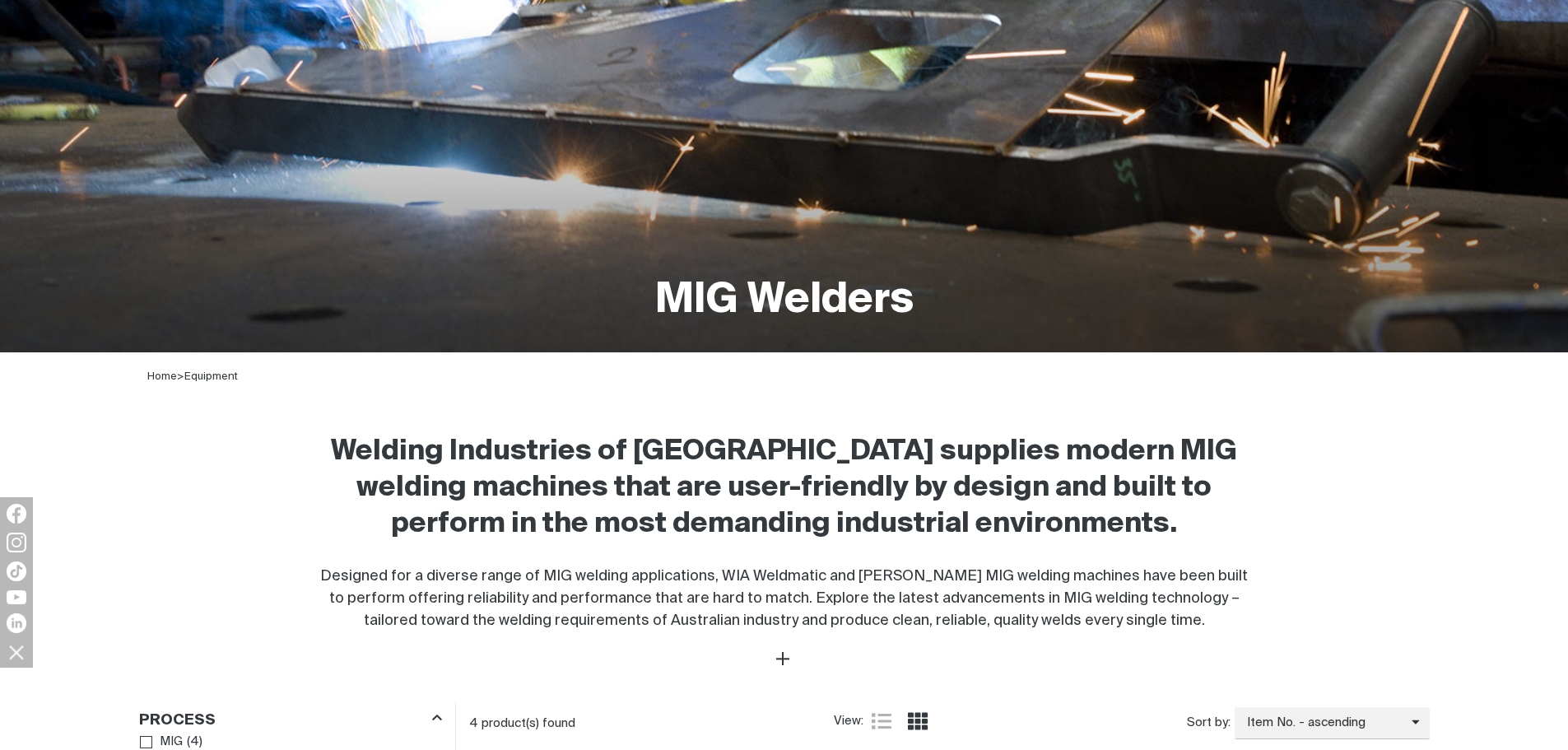
scroll to position [247, 0]
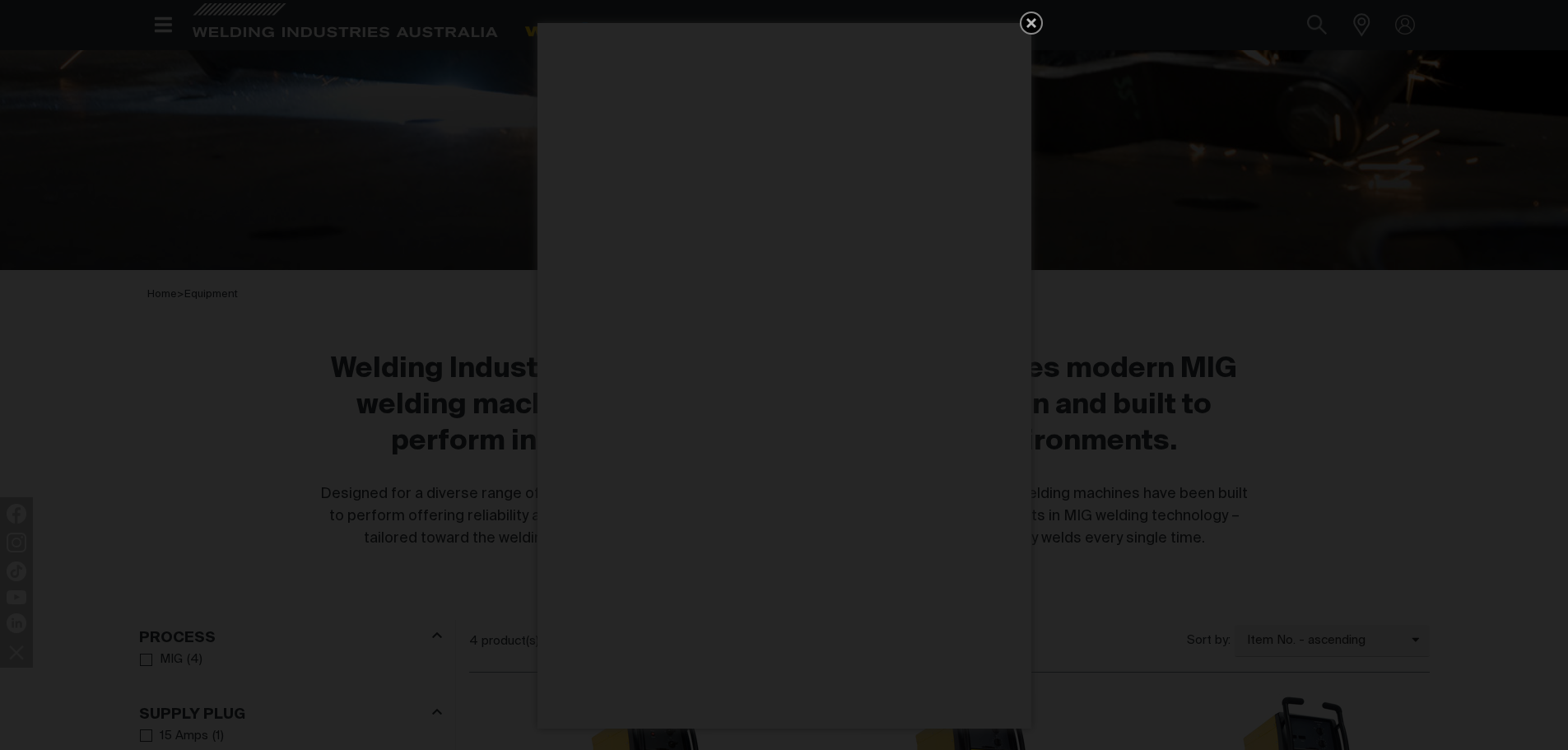
click at [1031, 19] on icon "Get 5 WIA Welding Guides Free!" at bounding box center [1031, 23] width 20 height 20
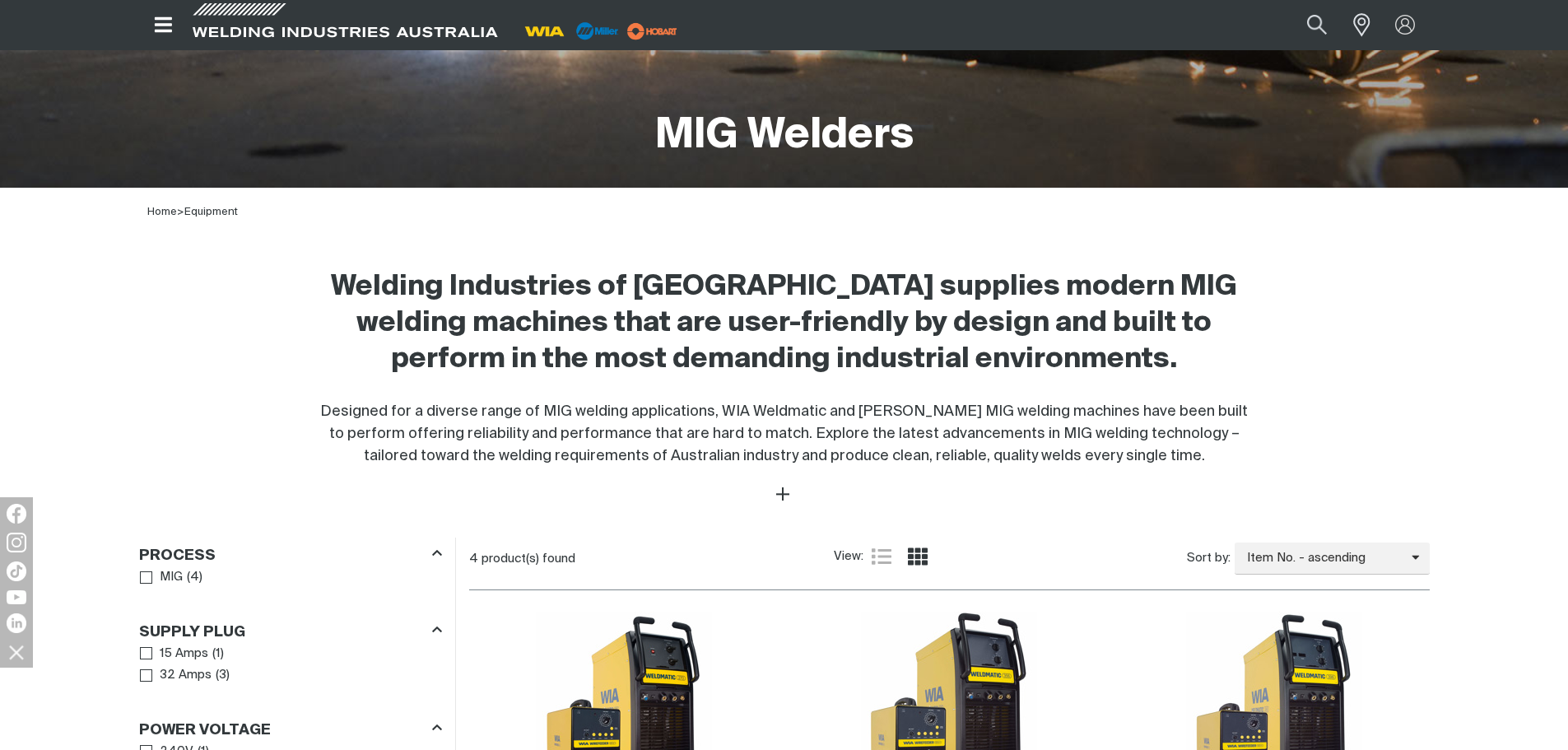
scroll to position [0, 0]
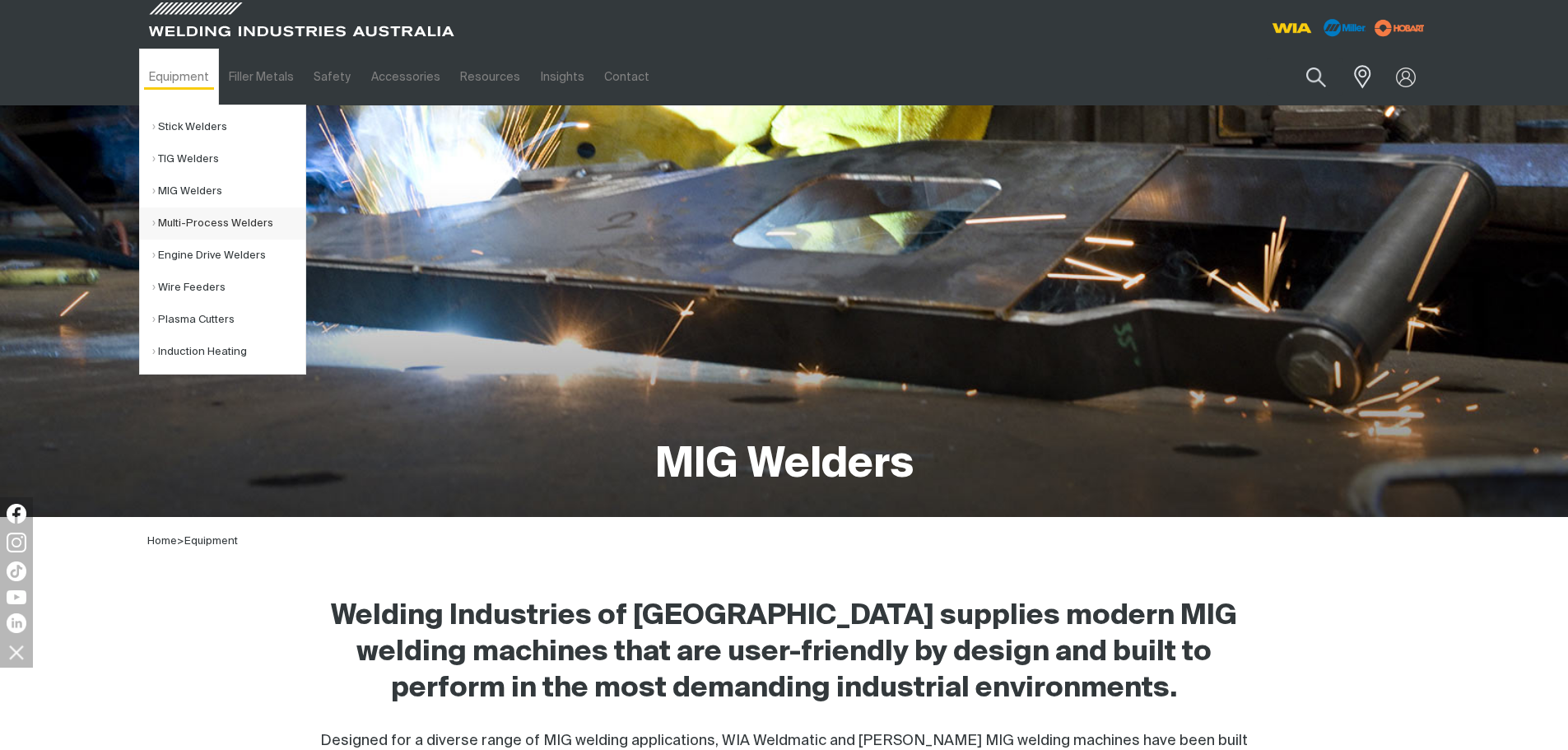
click at [213, 221] on link "Multi-Process Welders" at bounding box center [229, 223] width 153 height 32
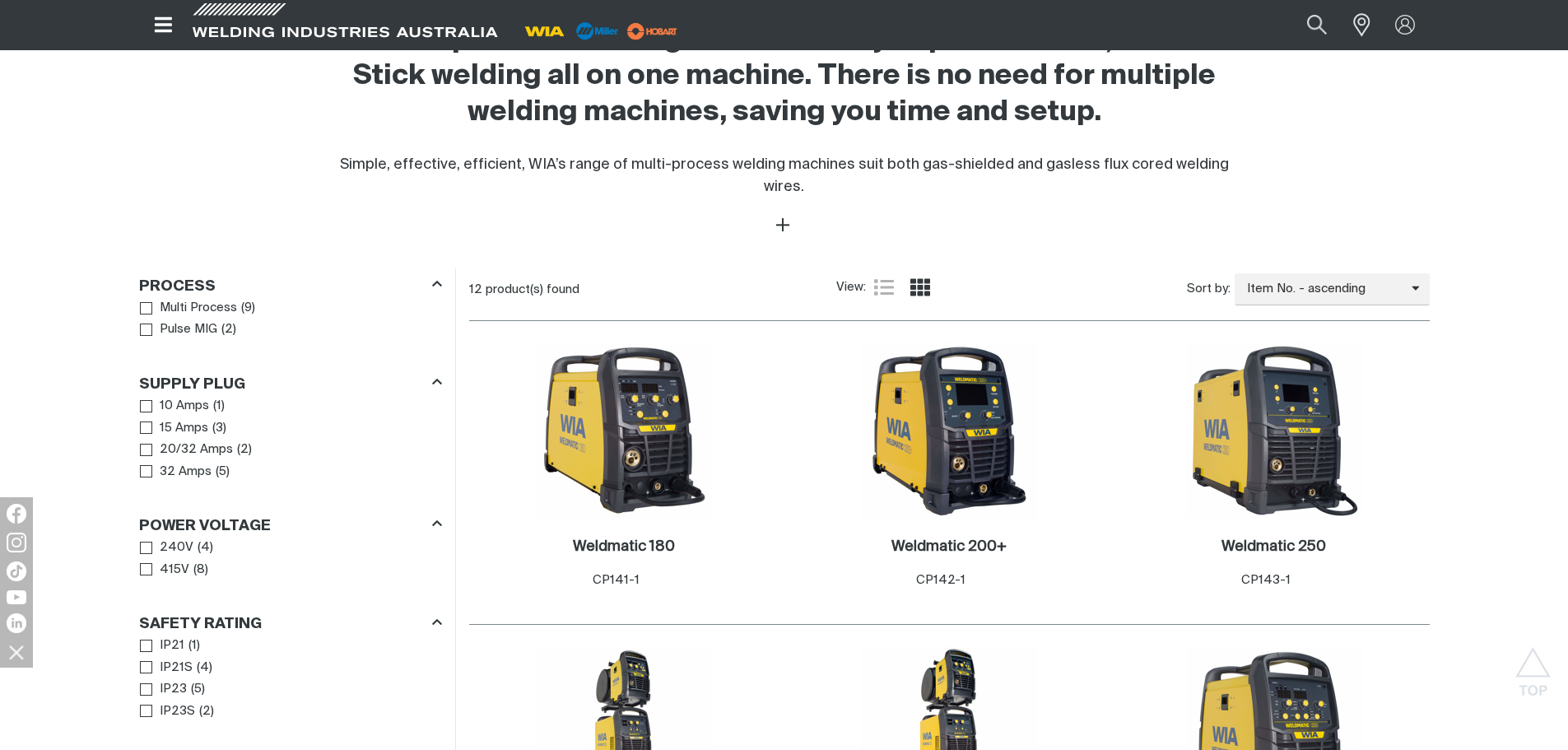
scroll to position [741, 0]
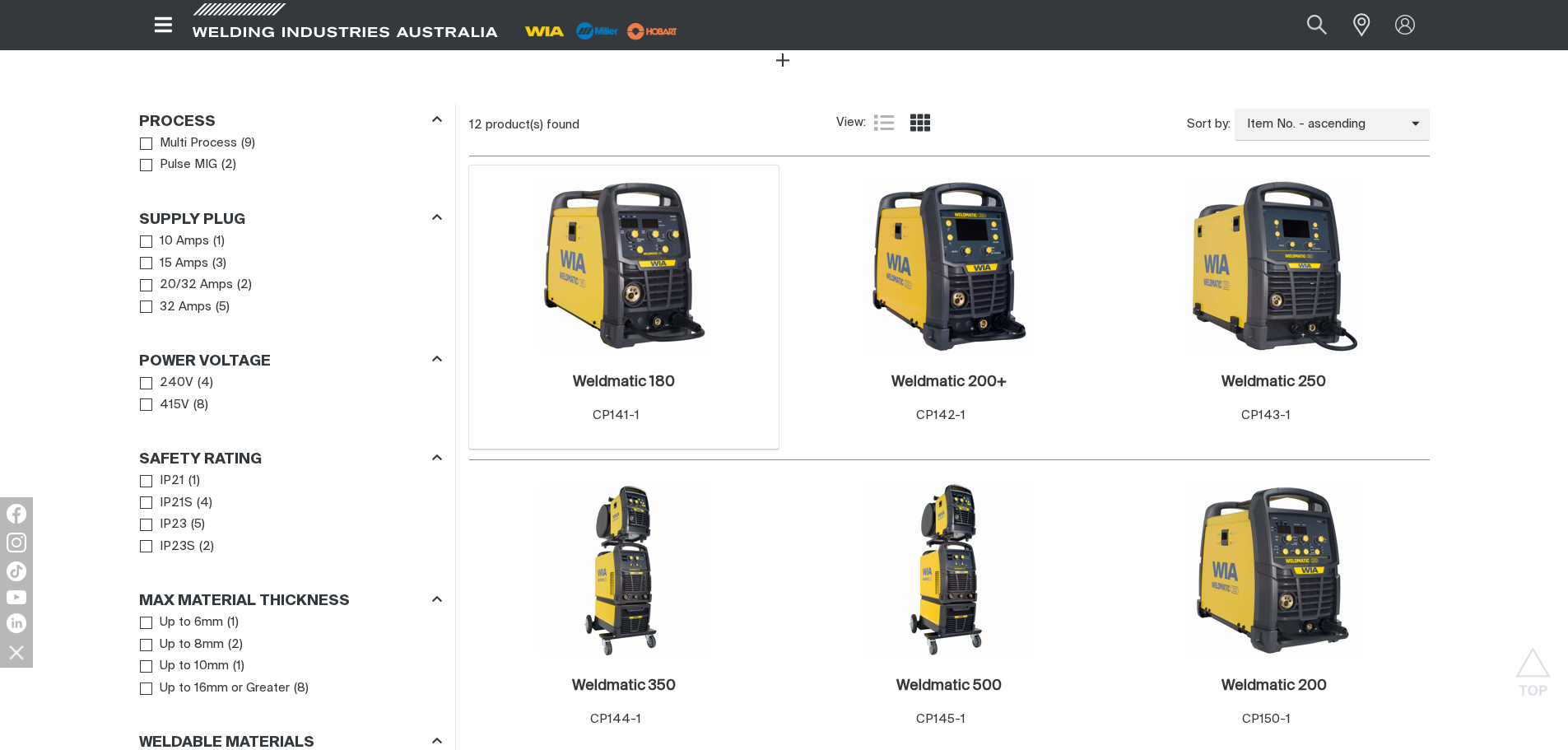
click at [622, 254] on img at bounding box center [624, 265] width 176 height 176
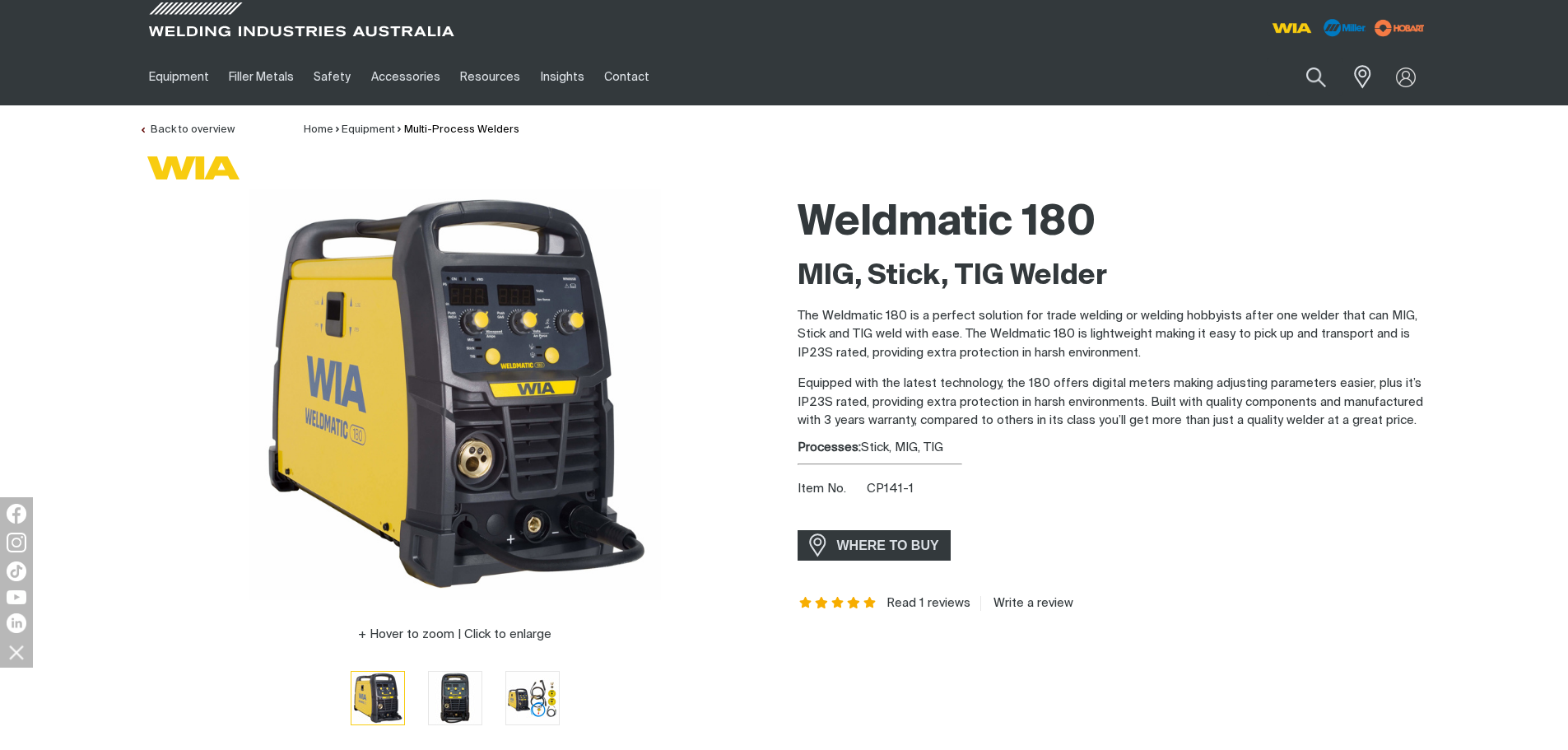
scroll to position [329, 0]
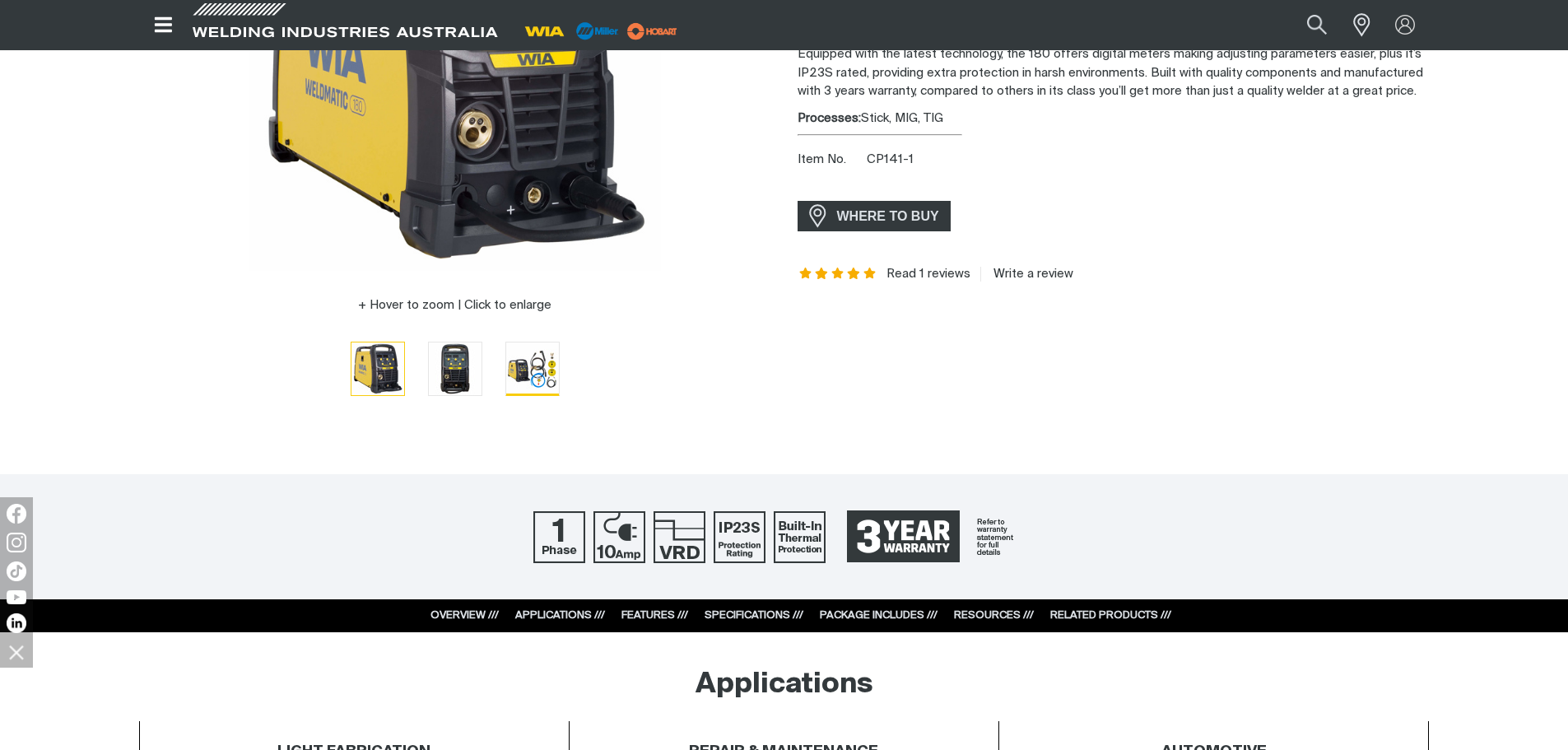
click at [544, 364] on img "Go to slide 3" at bounding box center [532, 369] width 53 height 53
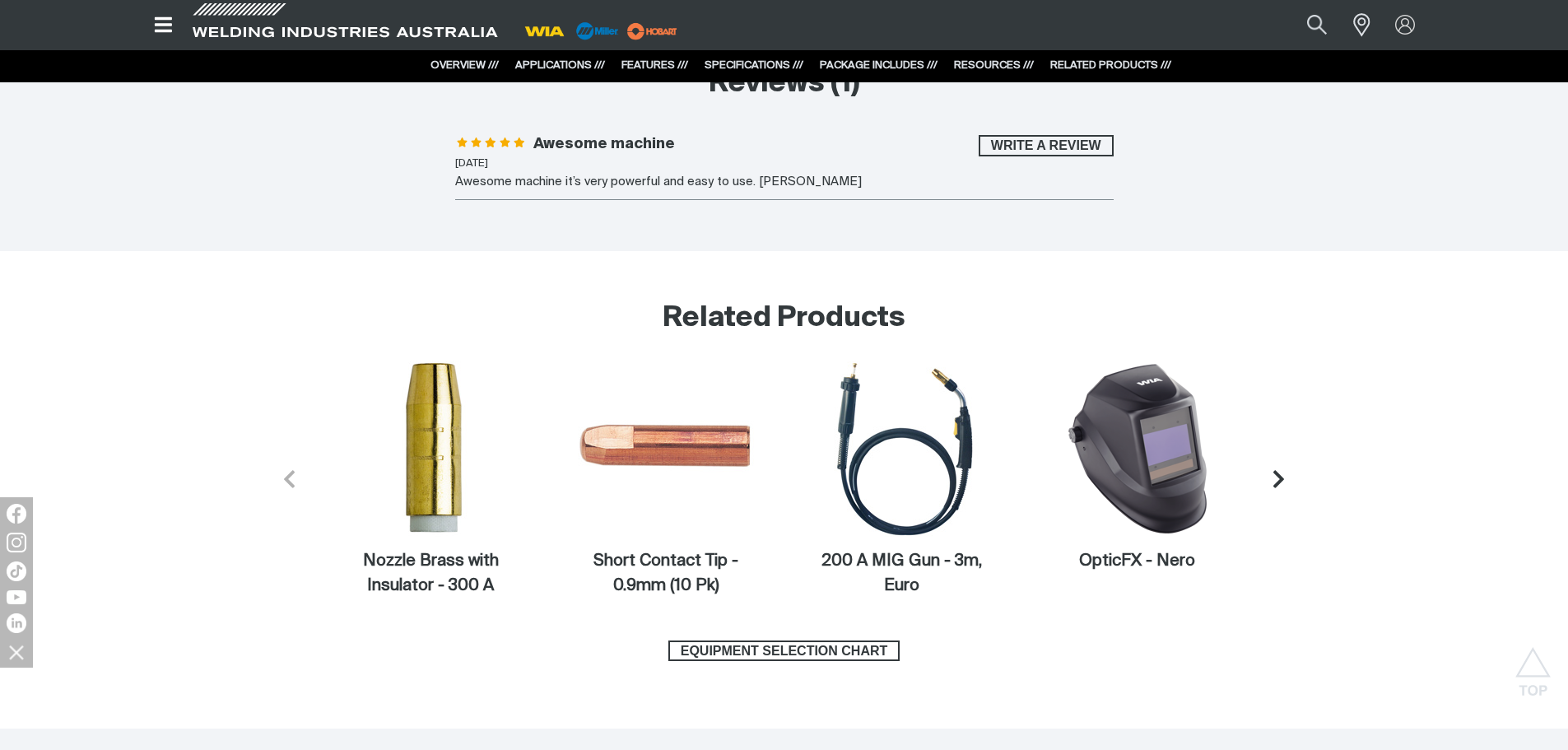
scroll to position [6339, 0]
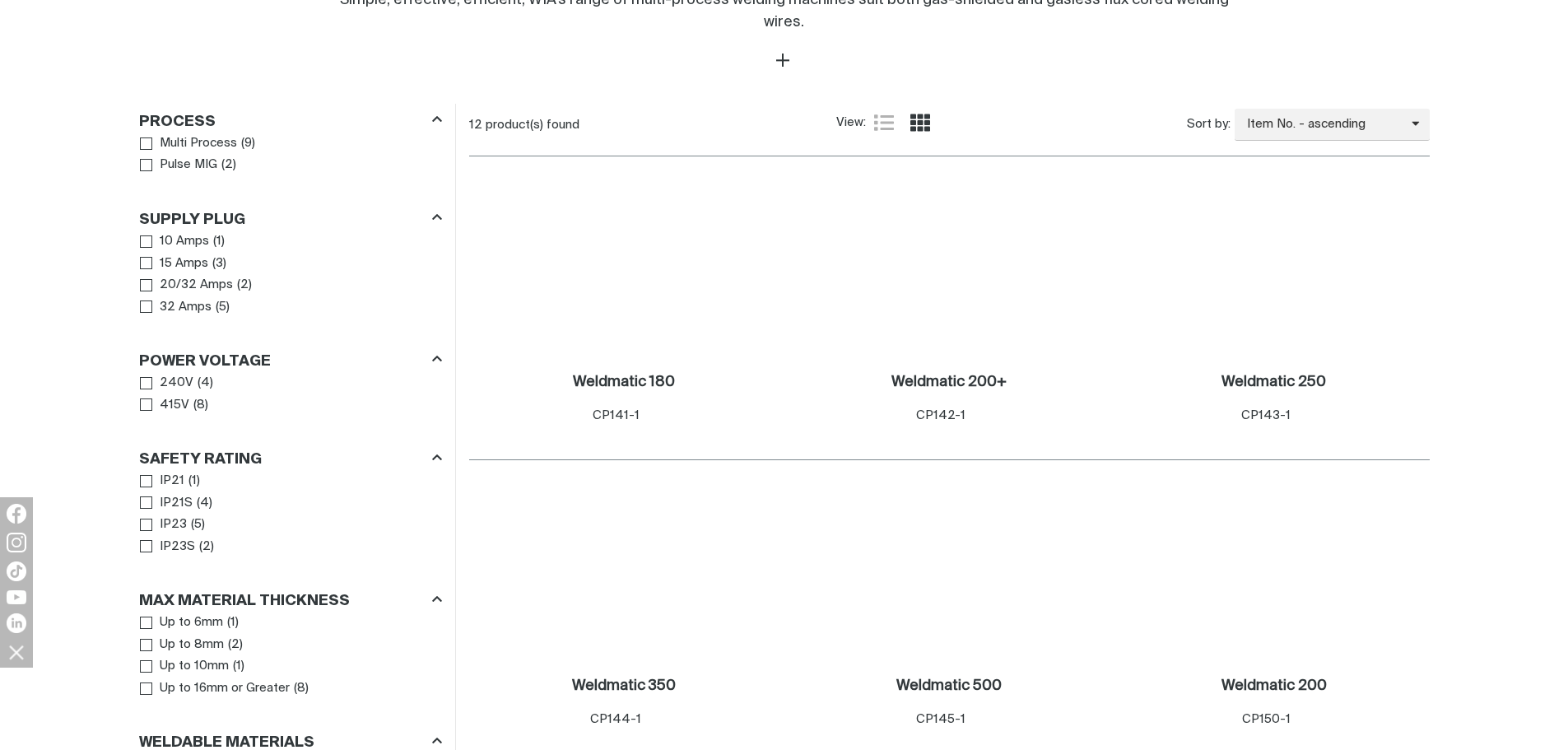
scroll to position [823, 0]
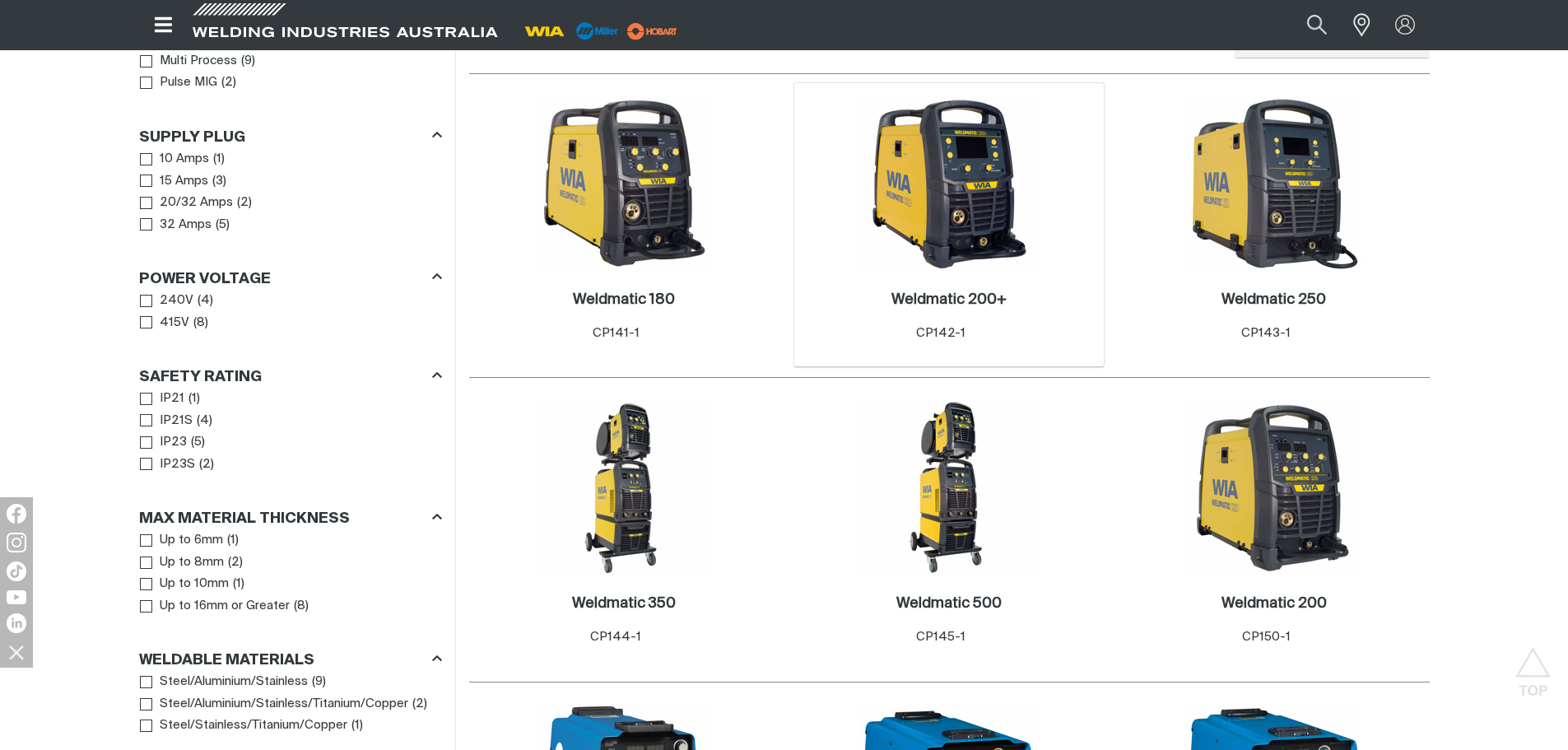
click at [952, 188] on img at bounding box center [949, 184] width 176 height 176
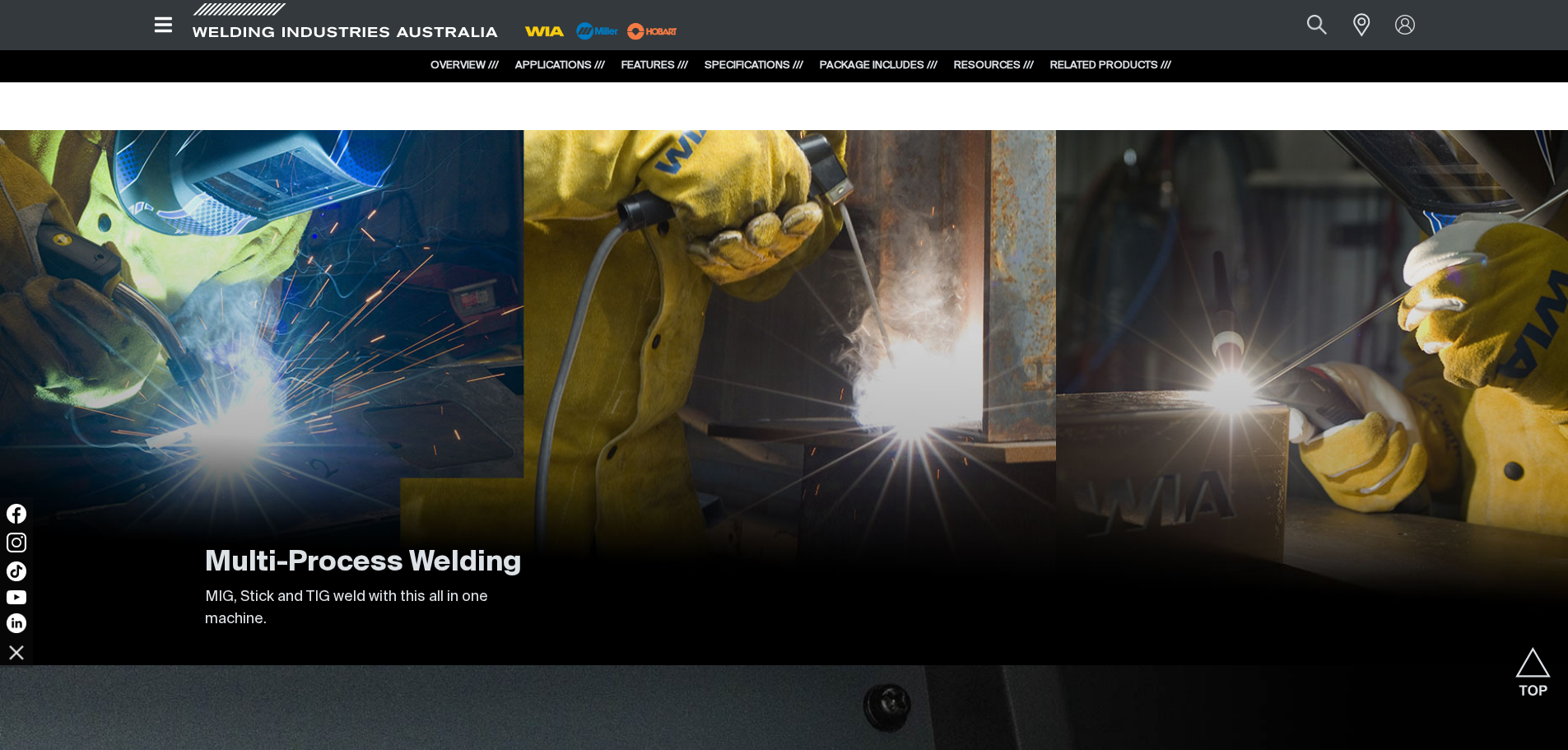
scroll to position [2387, 0]
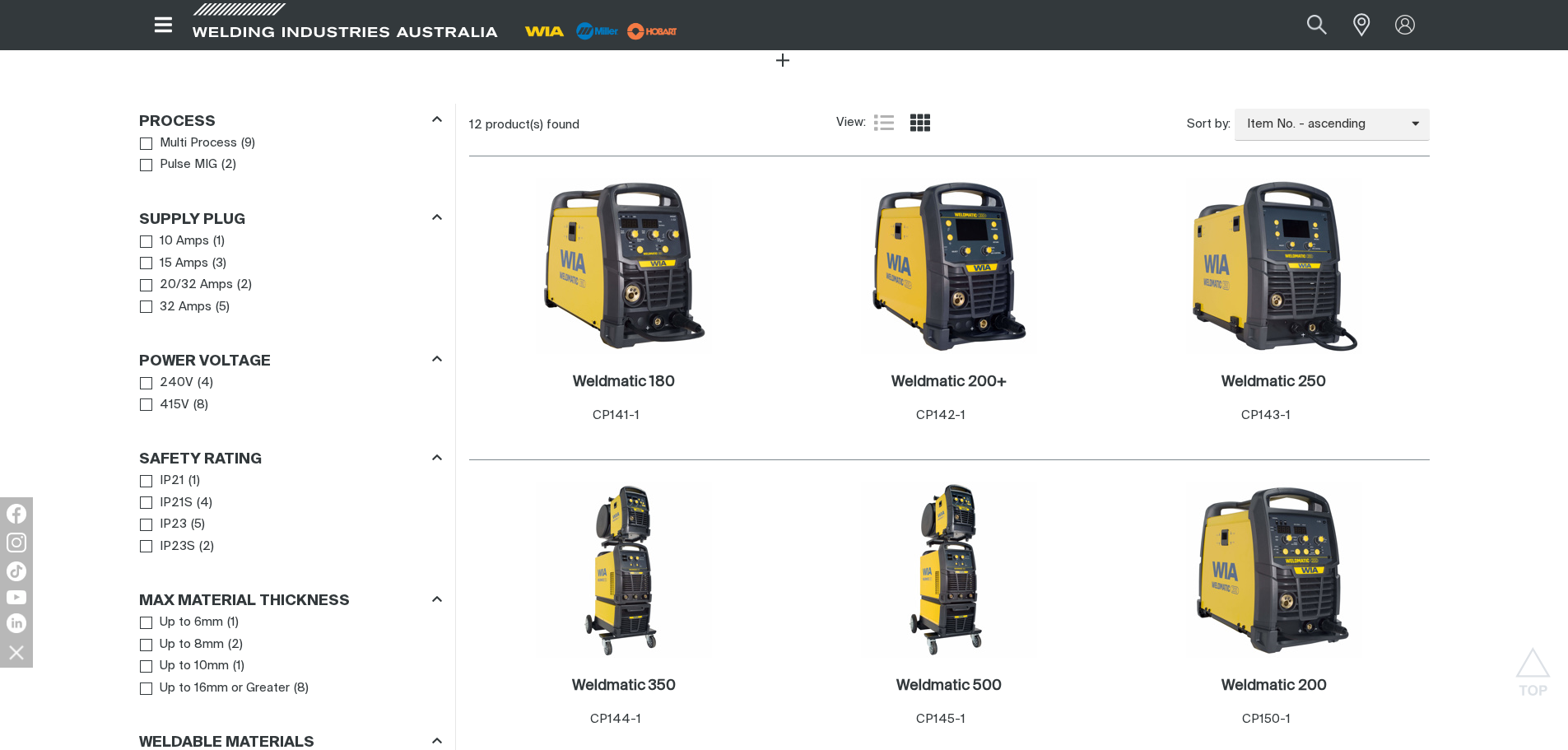
scroll to position [659, 0]
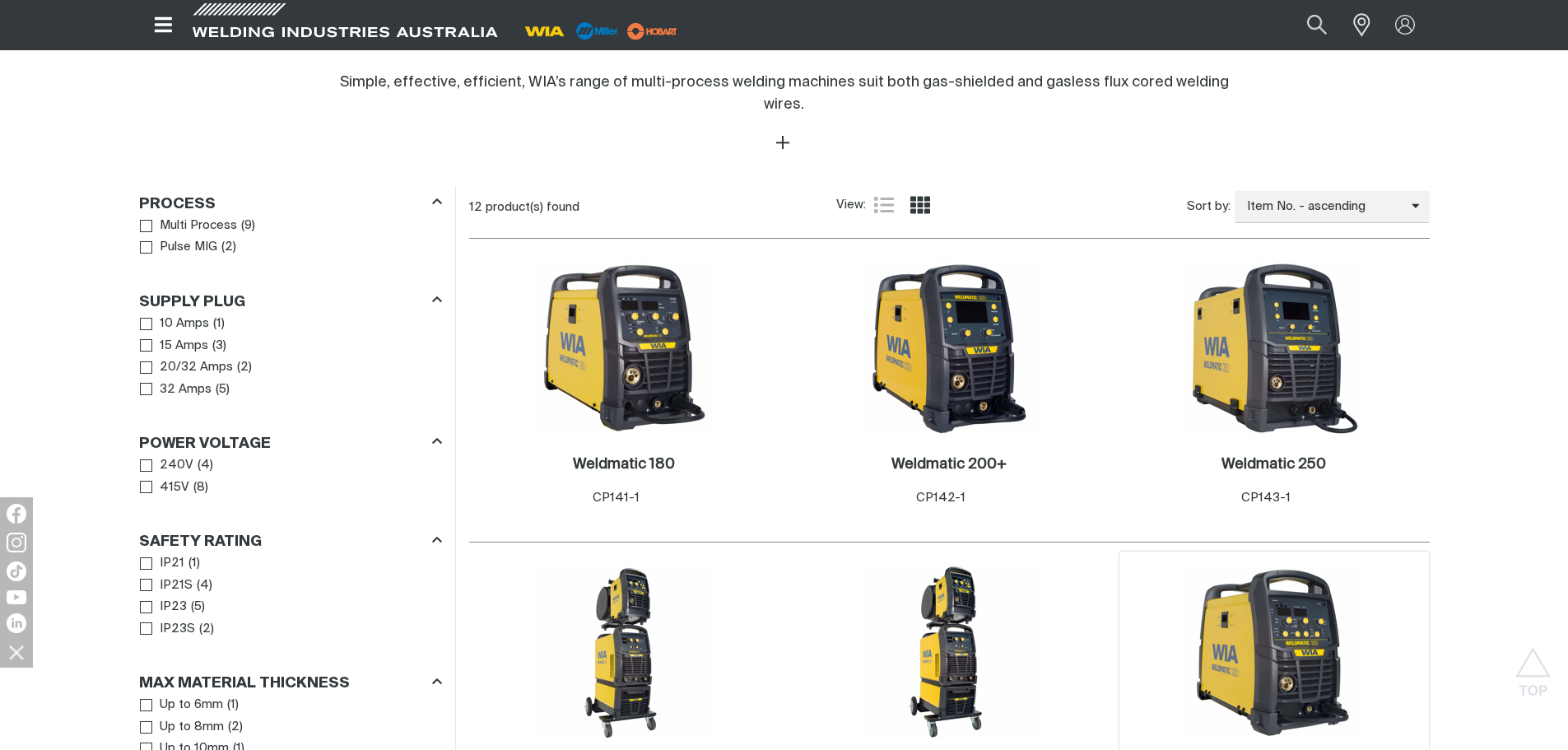
click at [1264, 625] on img at bounding box center [1274, 652] width 176 height 176
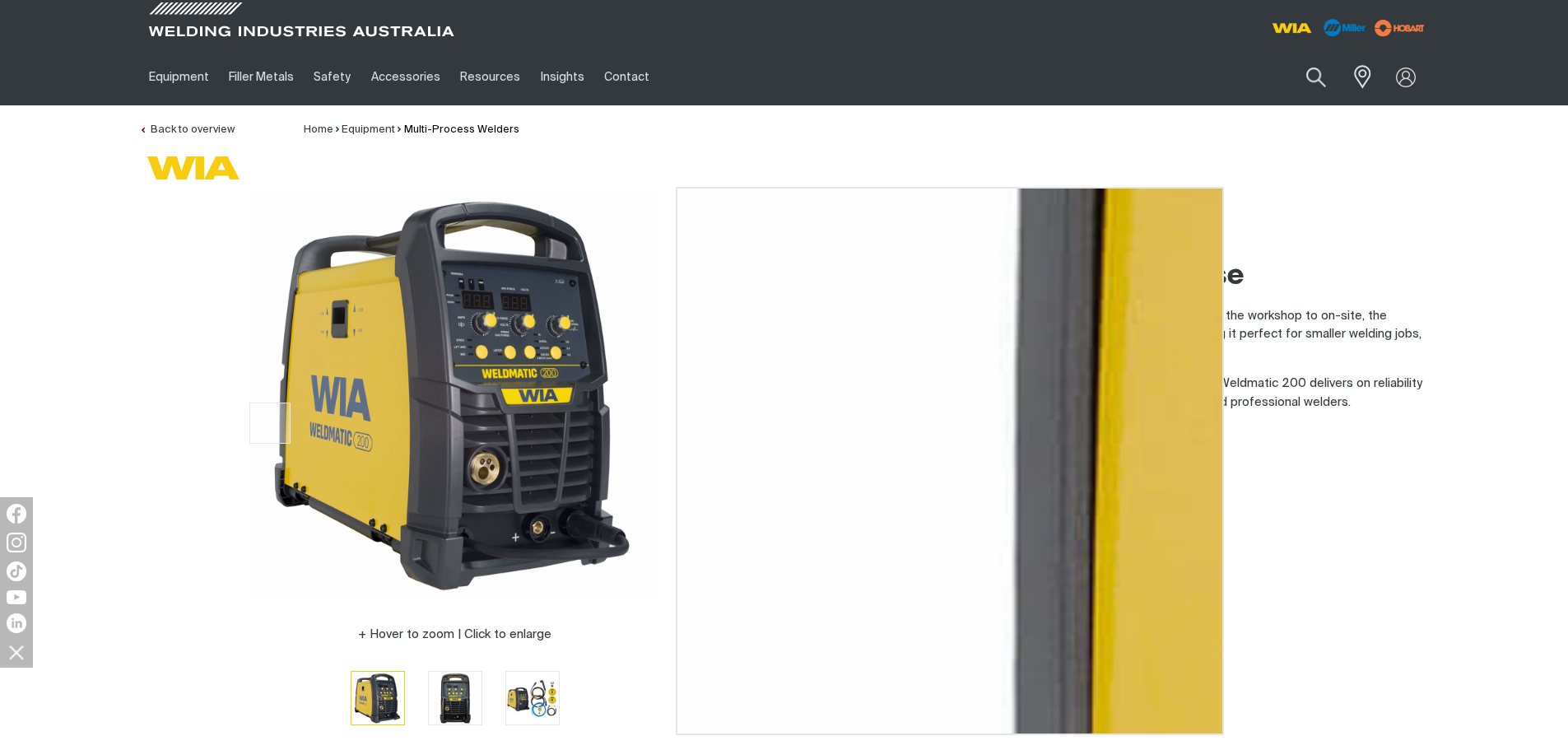
click at [257, 423] on img at bounding box center [455, 394] width 411 height 412
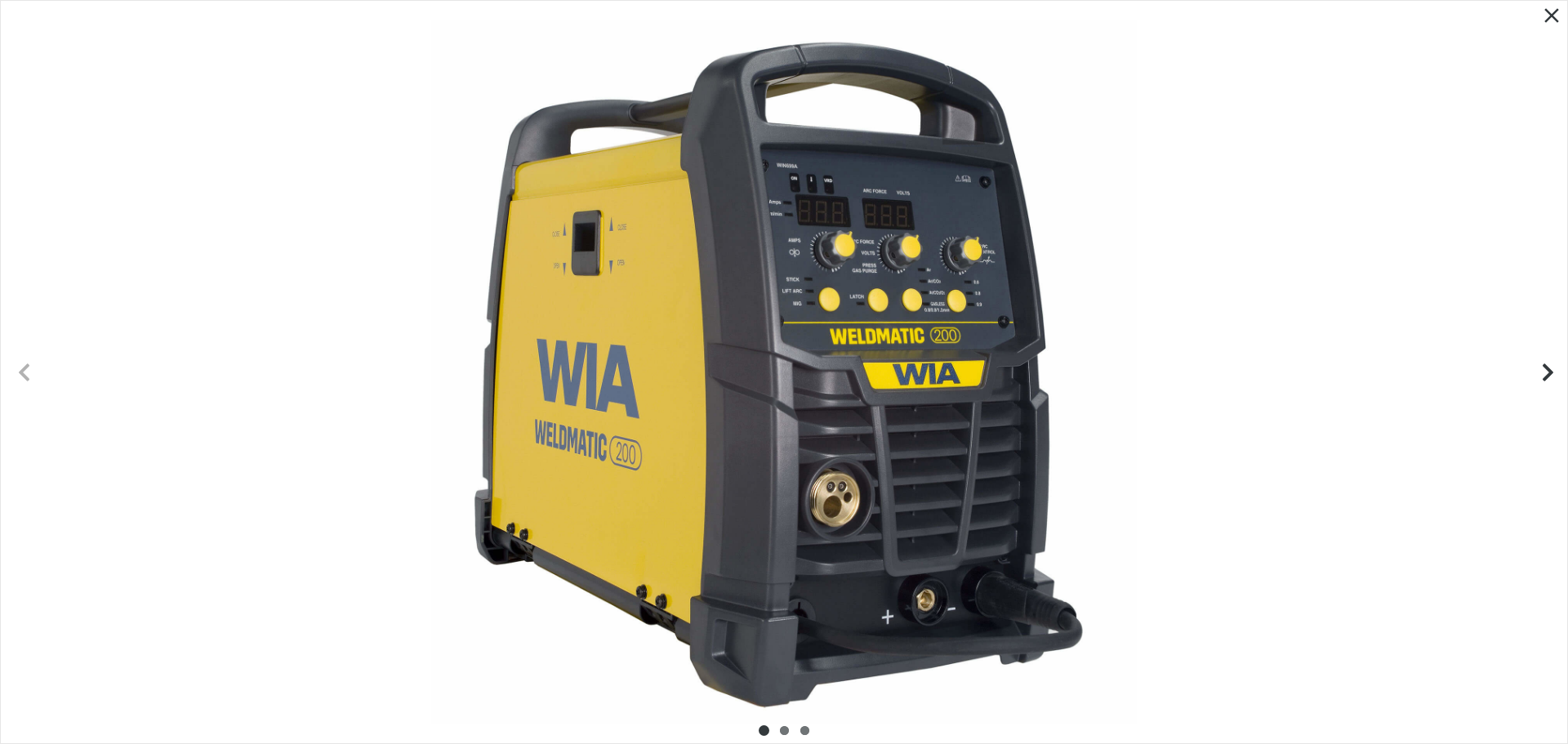
click at [1540, 375] on icon "Next slide" at bounding box center [1548, 372] width 21 height 21
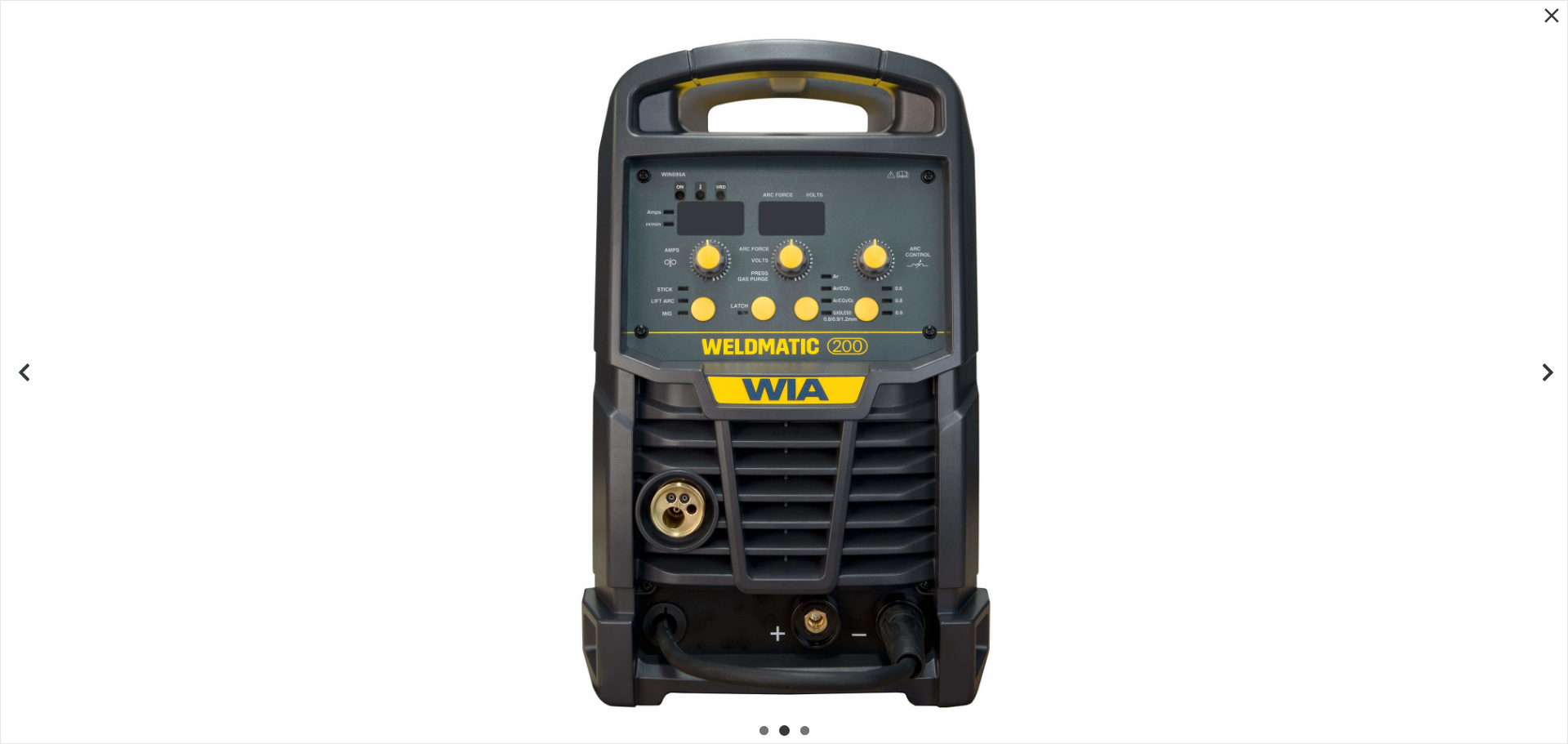
click at [1555, 372] on icon "Next slide" at bounding box center [1548, 372] width 21 height 21
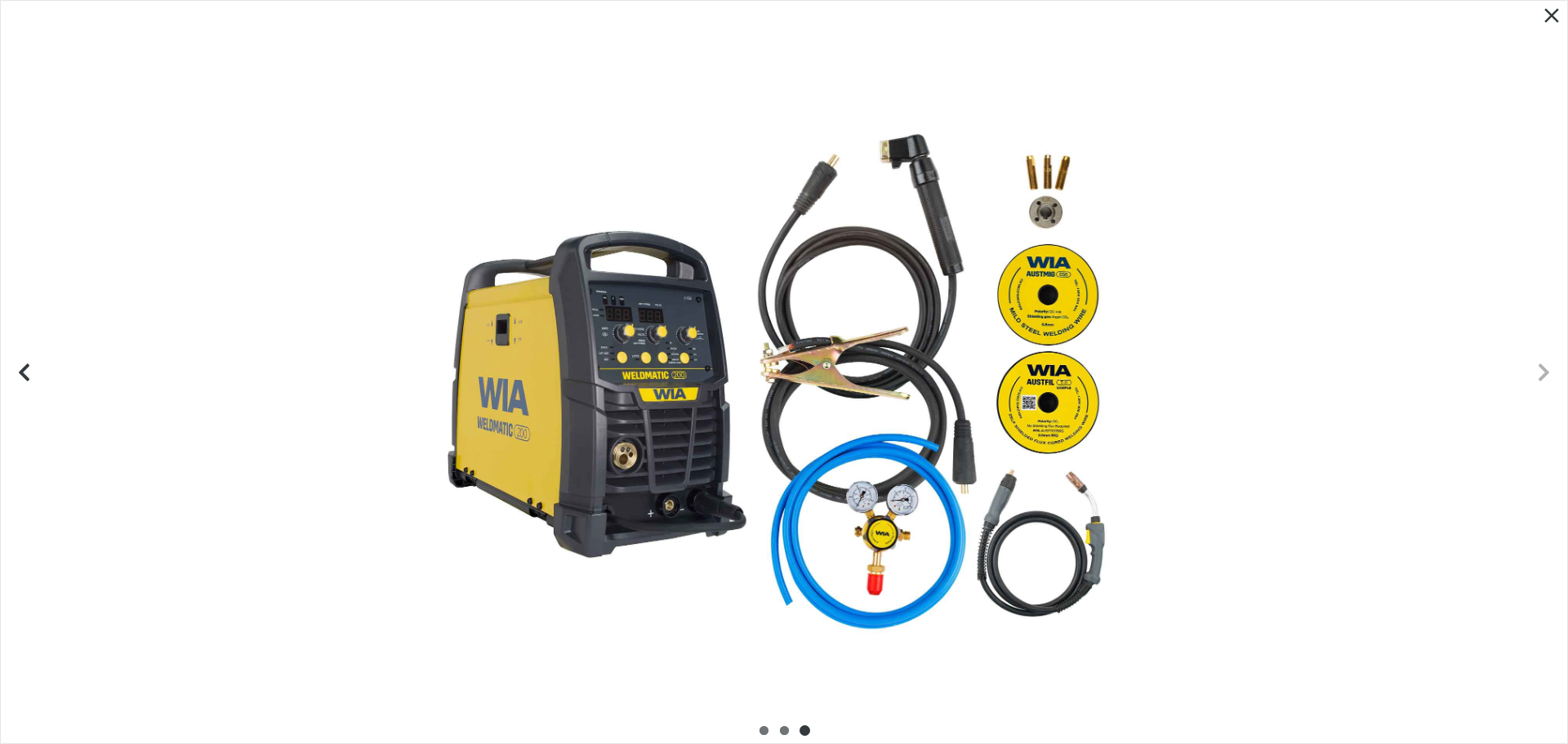
drag, startPoint x: 80, startPoint y: 236, endPoint x: 369, endPoint y: 187, distance: 293.1
click at [280, 211] on div at bounding box center [784, 372] width 1566 height 742
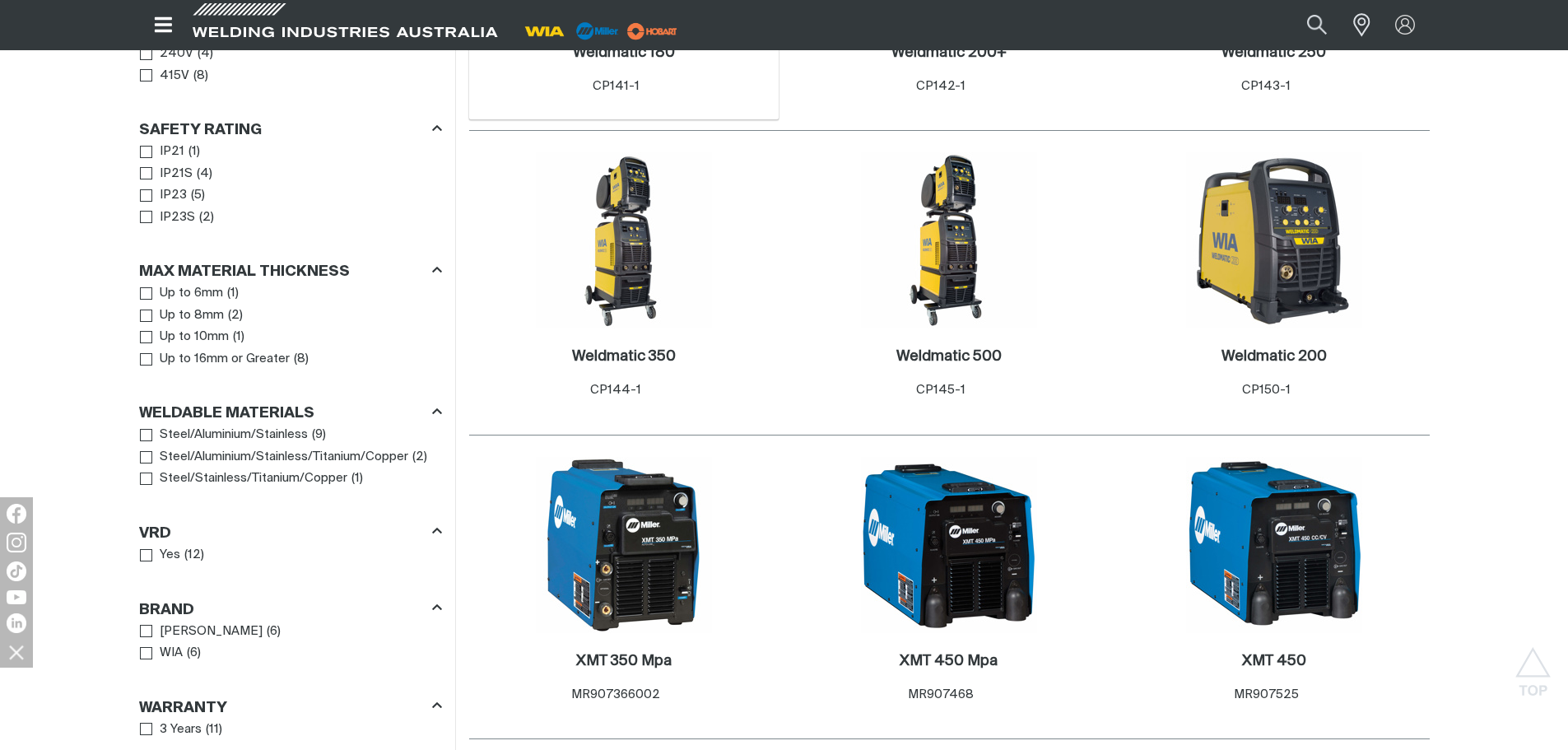
scroll to position [741, 0]
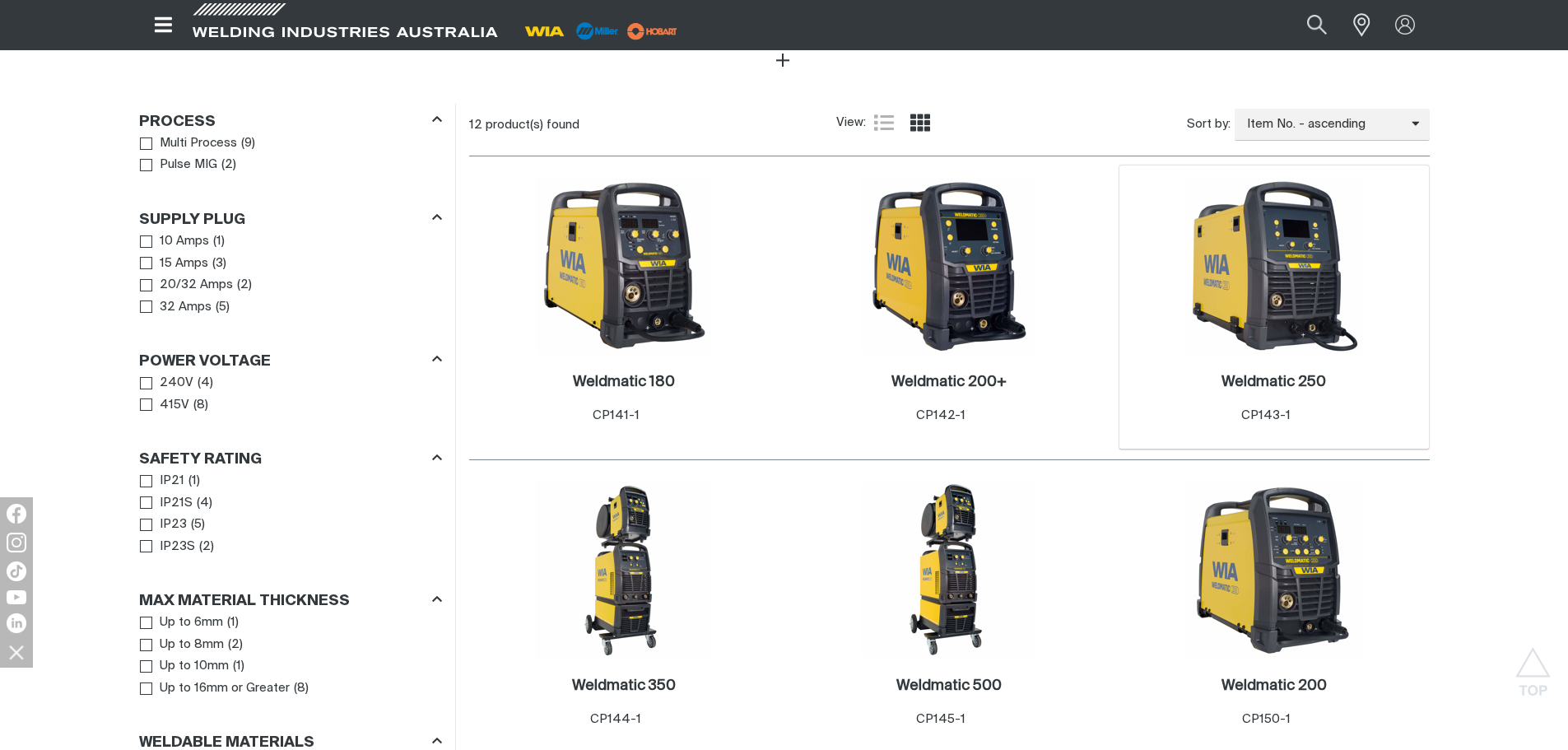
click at [1266, 246] on img at bounding box center [1274, 265] width 176 height 176
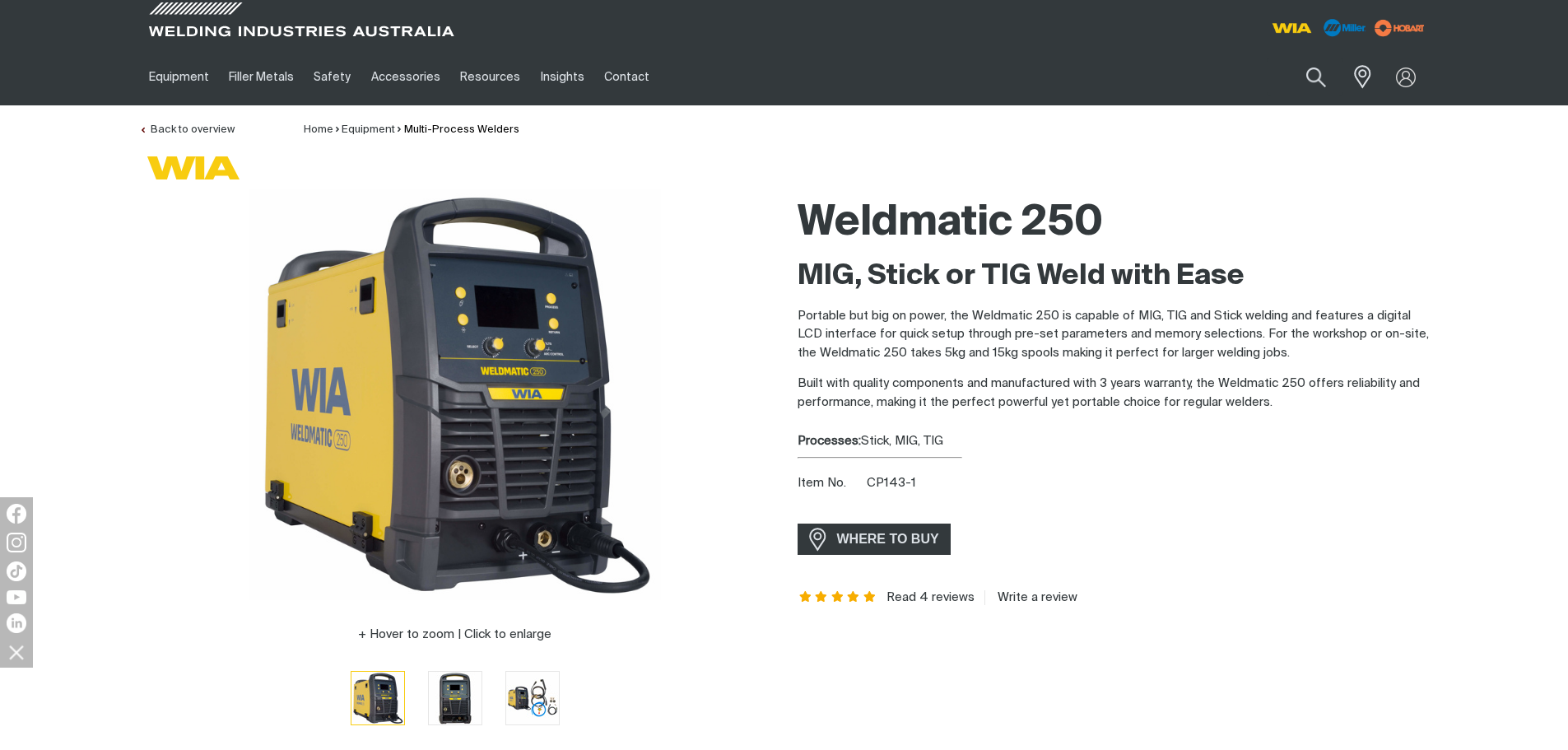
scroll to position [247, 0]
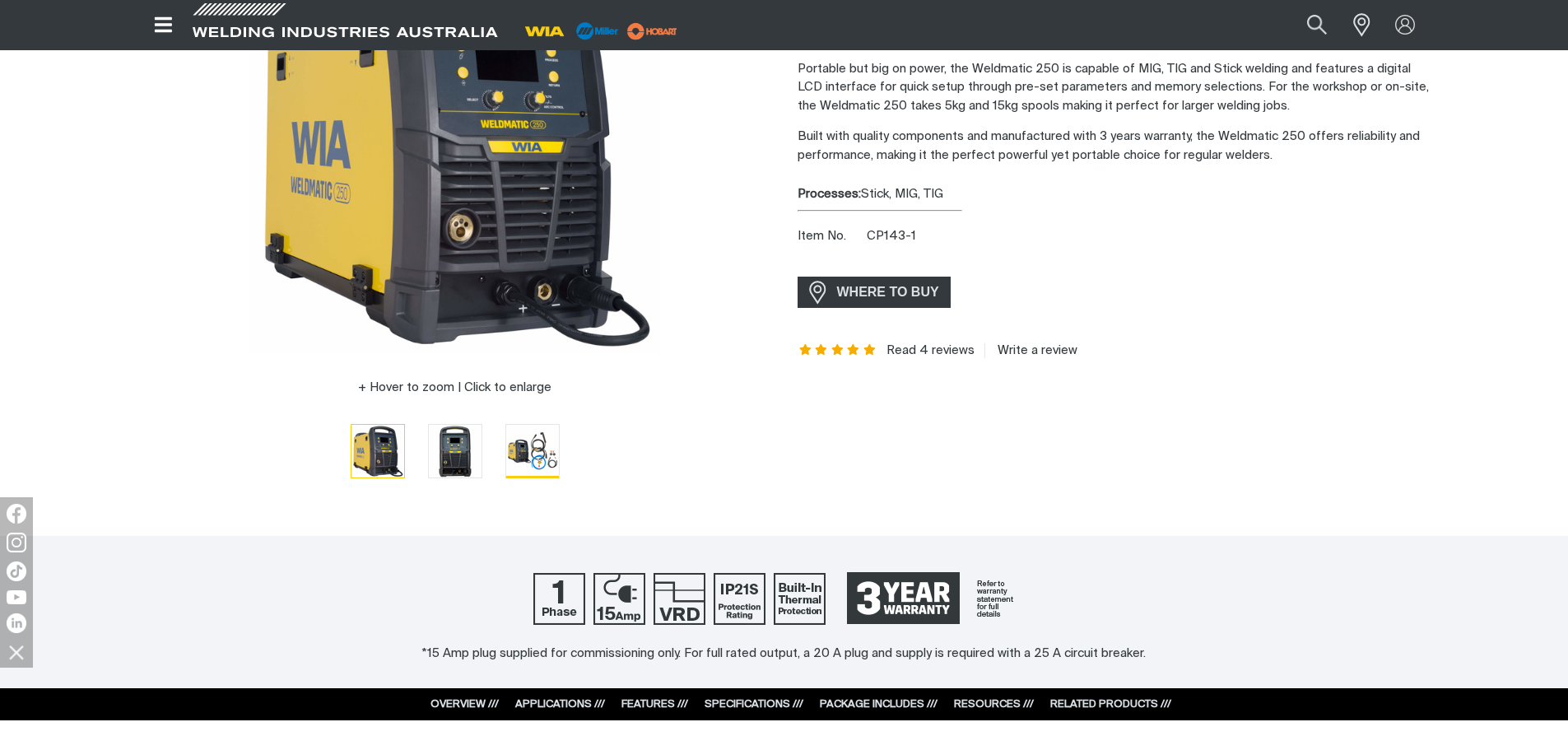
click at [529, 459] on img "Go to slide 3" at bounding box center [532, 451] width 53 height 53
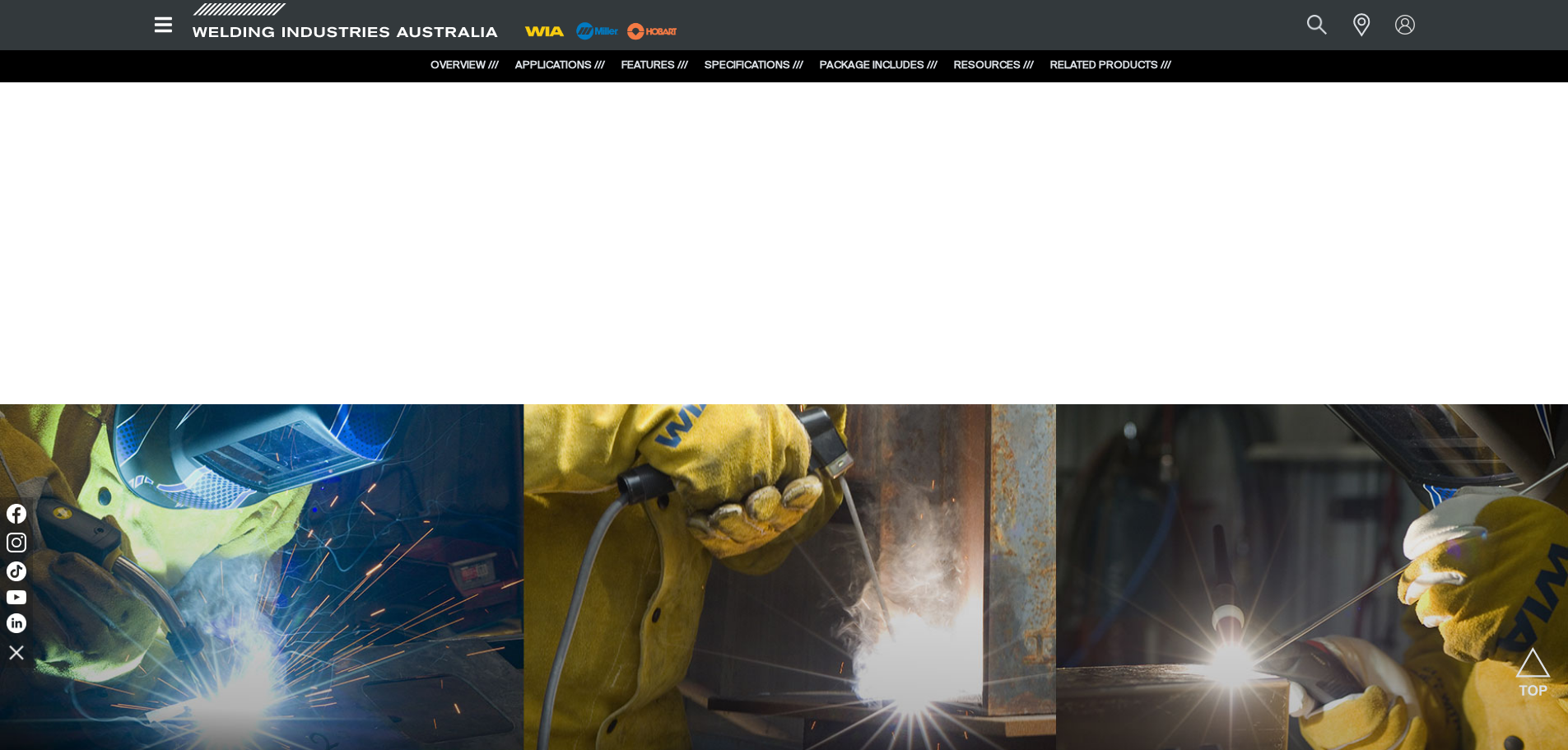
scroll to position [1976, 0]
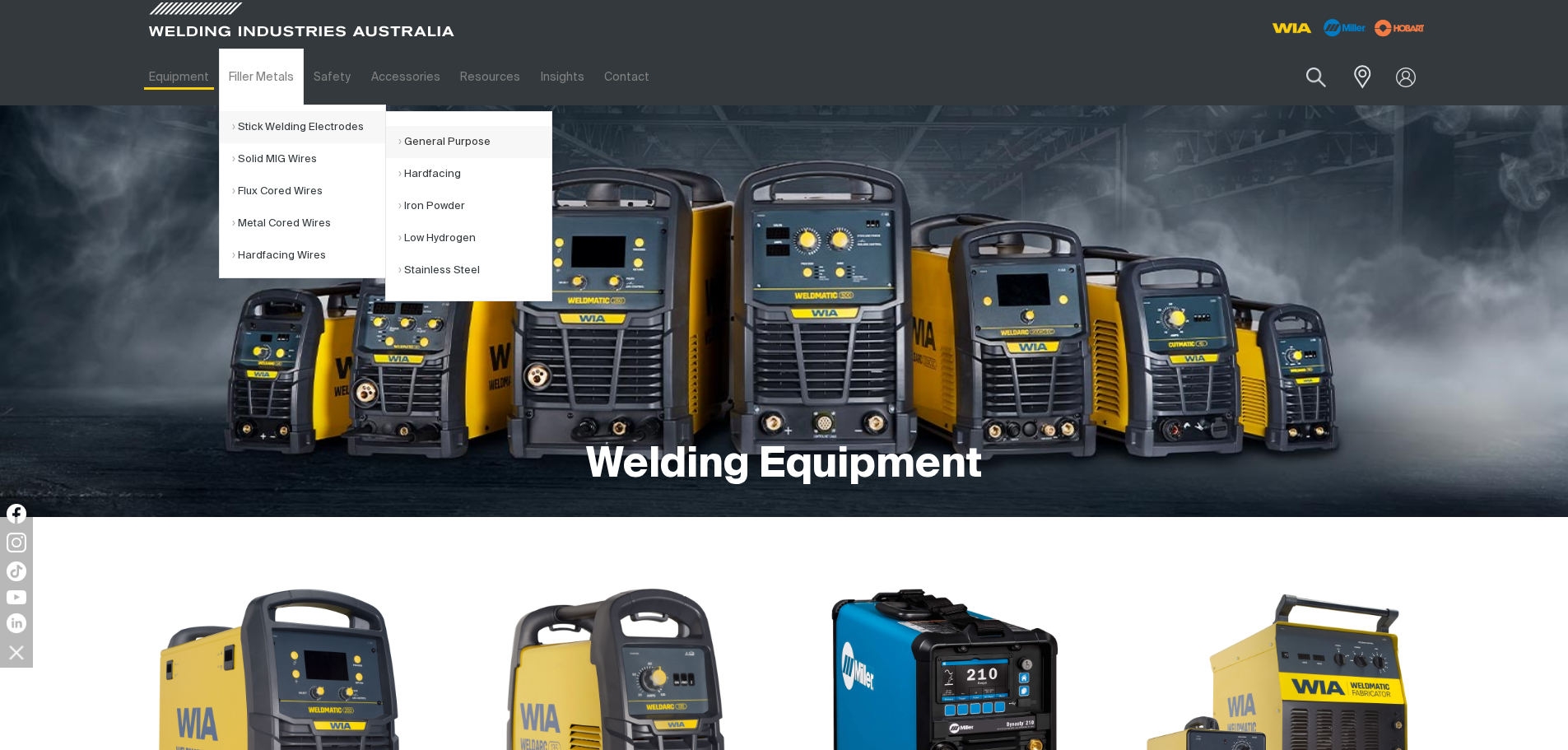
click at [451, 140] on link "General Purpose" at bounding box center [475, 142] width 153 height 32
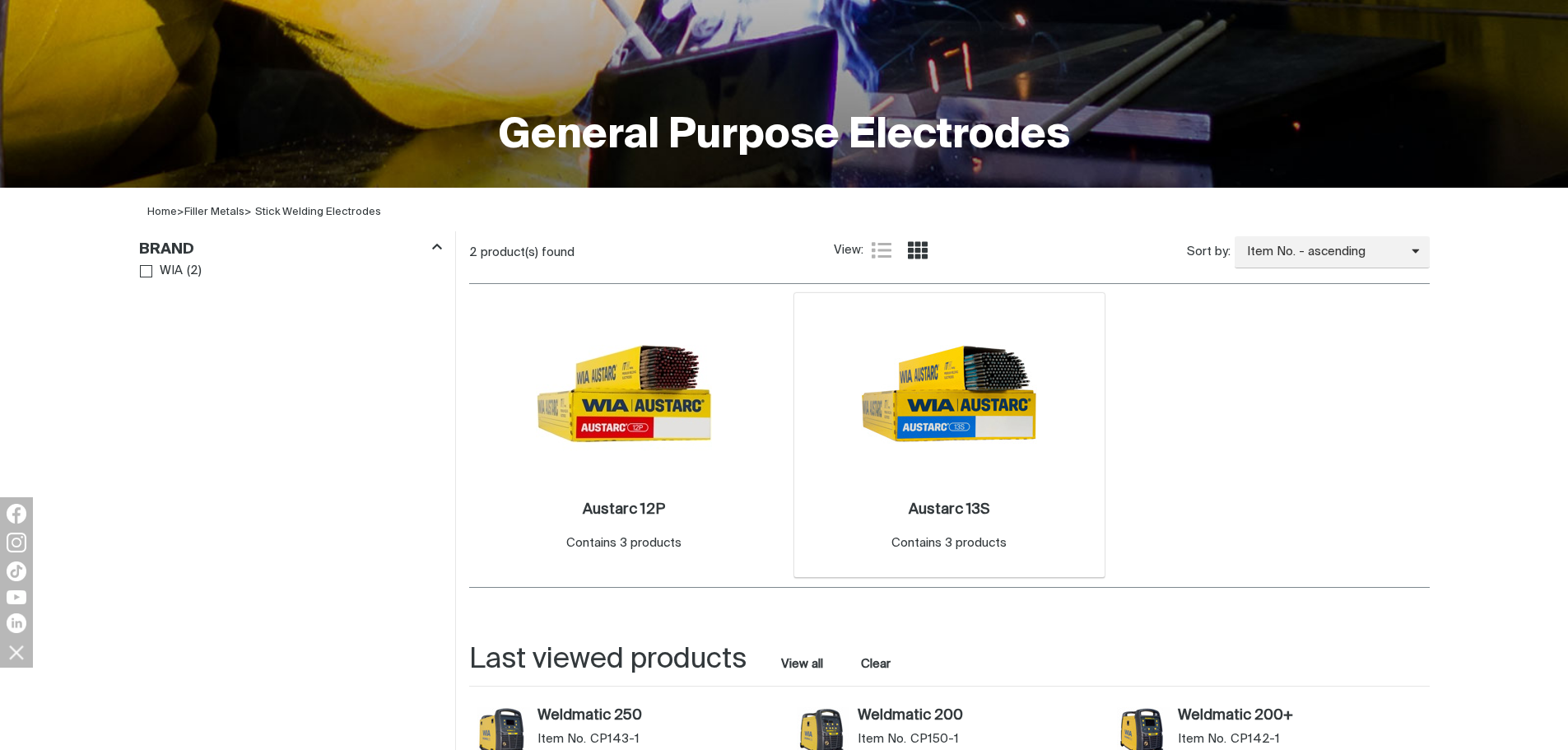
scroll to position [412, 0]
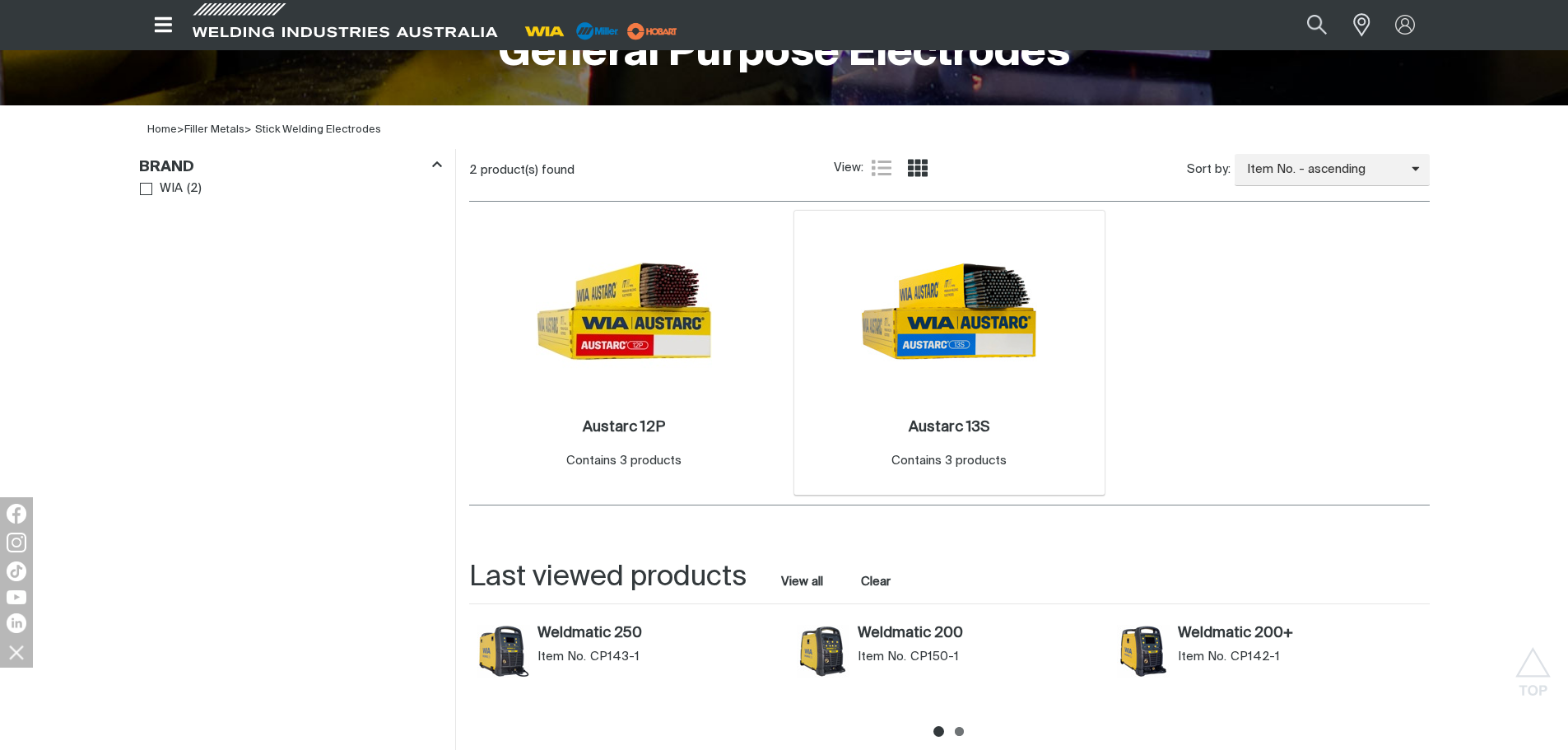
click at [936, 328] on img at bounding box center [949, 311] width 176 height 176
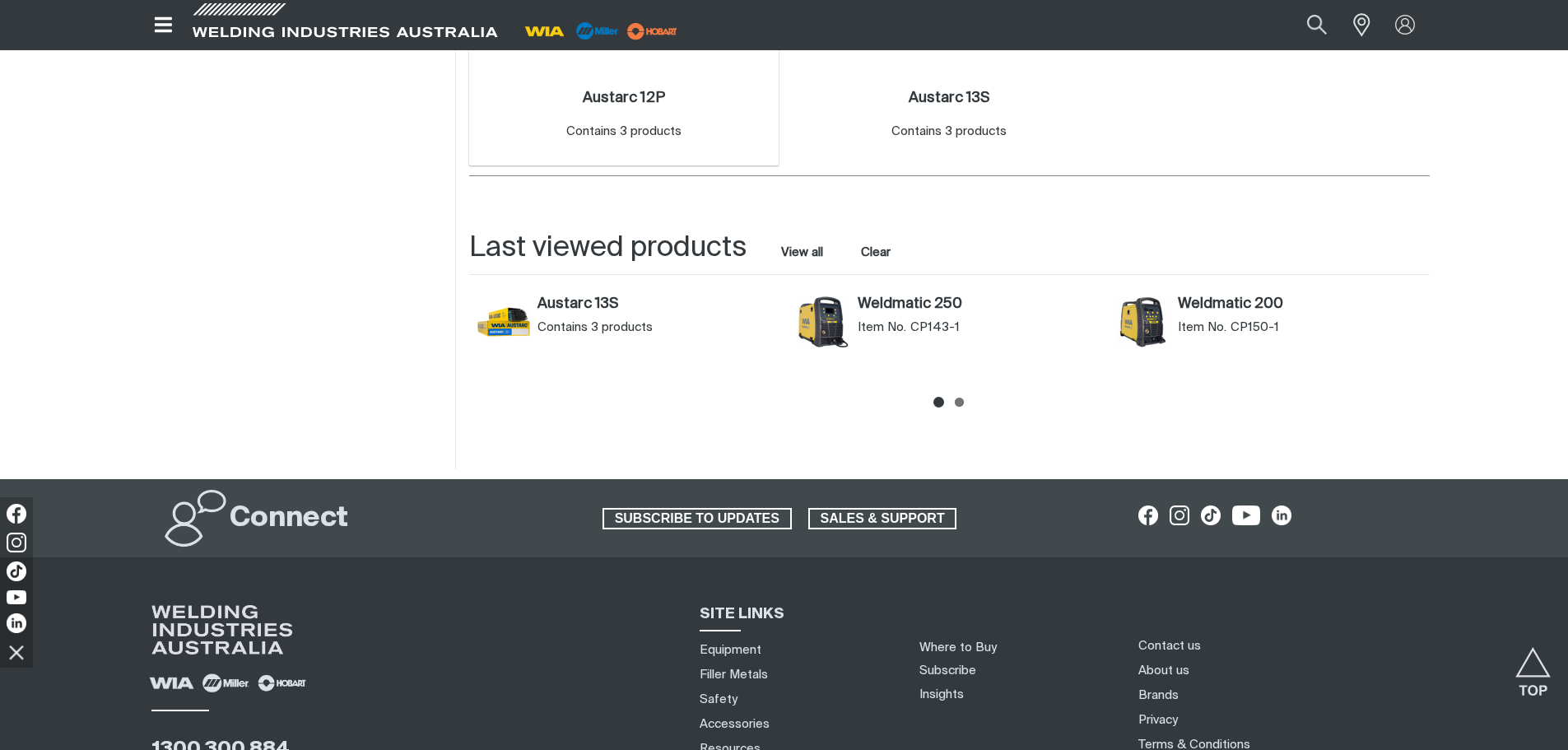
scroll to position [494, 0]
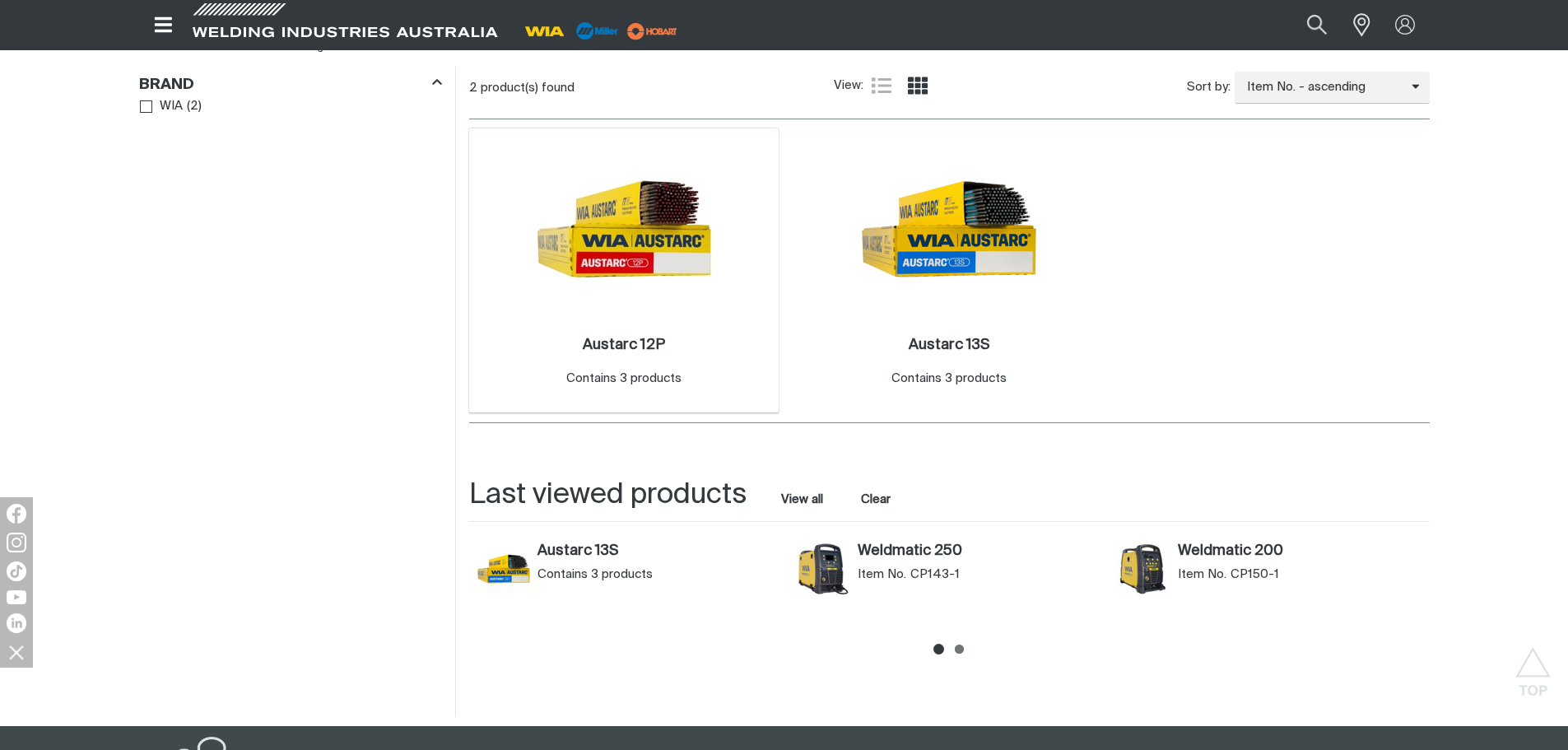
click at [651, 240] on img at bounding box center [624, 229] width 176 height 176
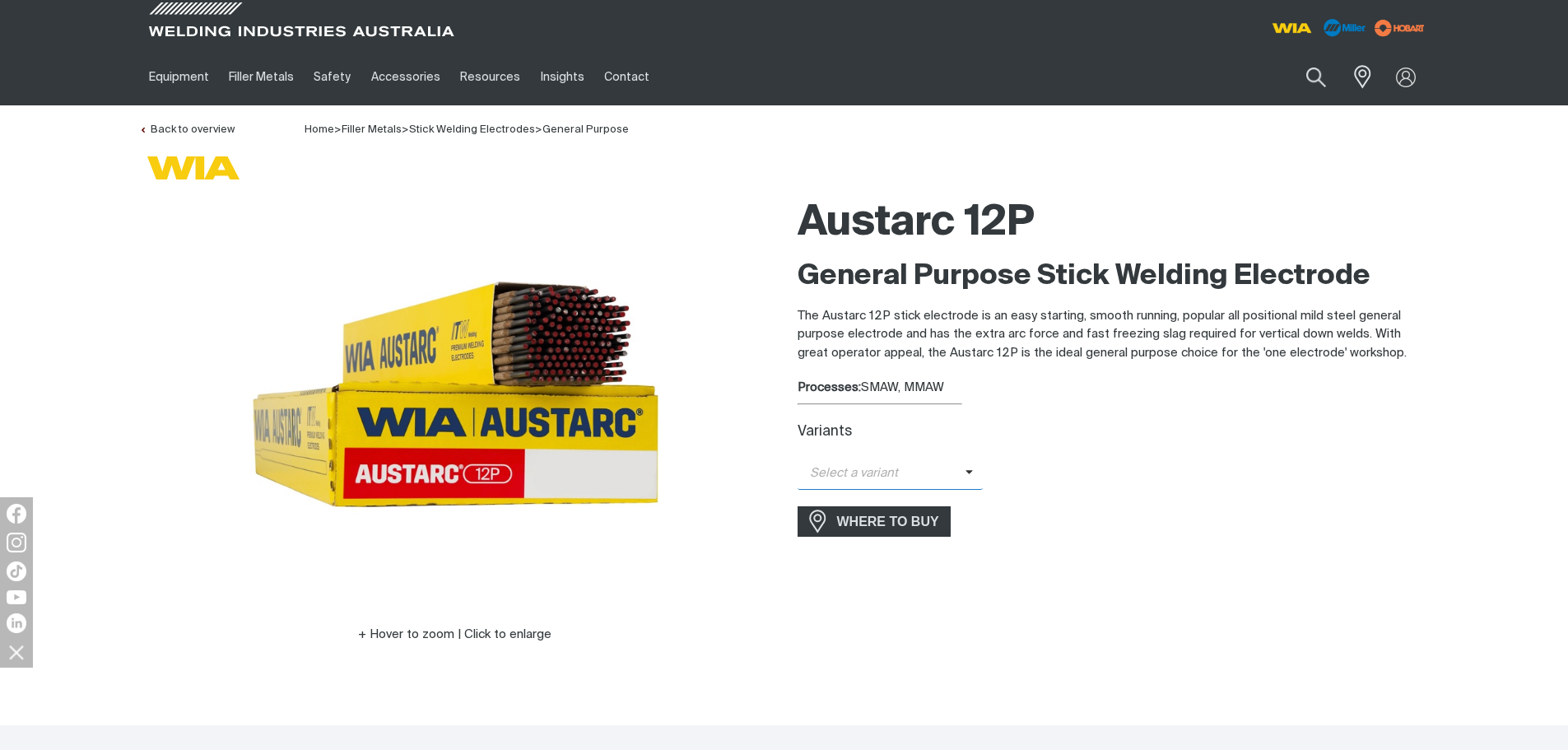
click at [965, 473] on icon at bounding box center [969, 472] width 8 height 4
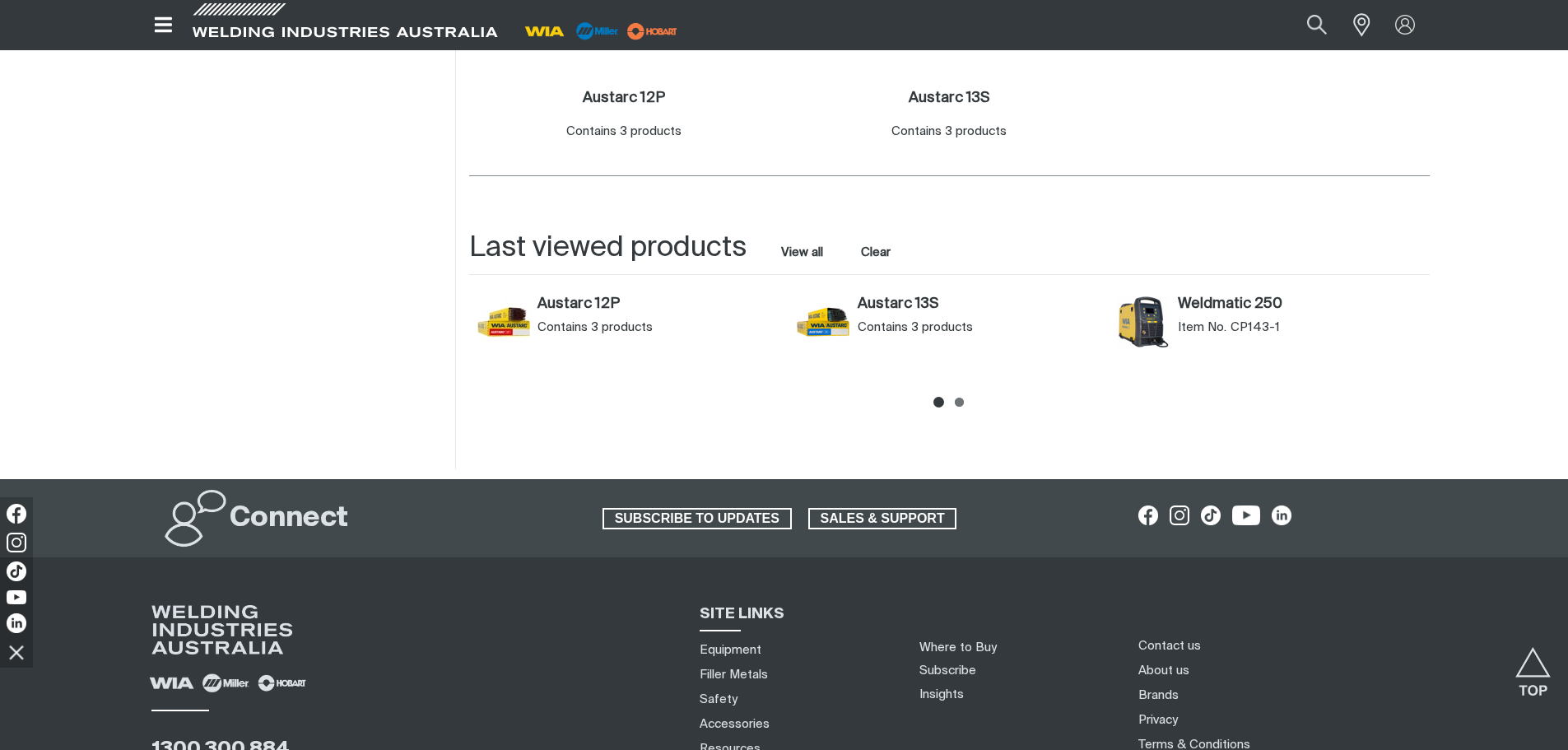
scroll to position [494, 0]
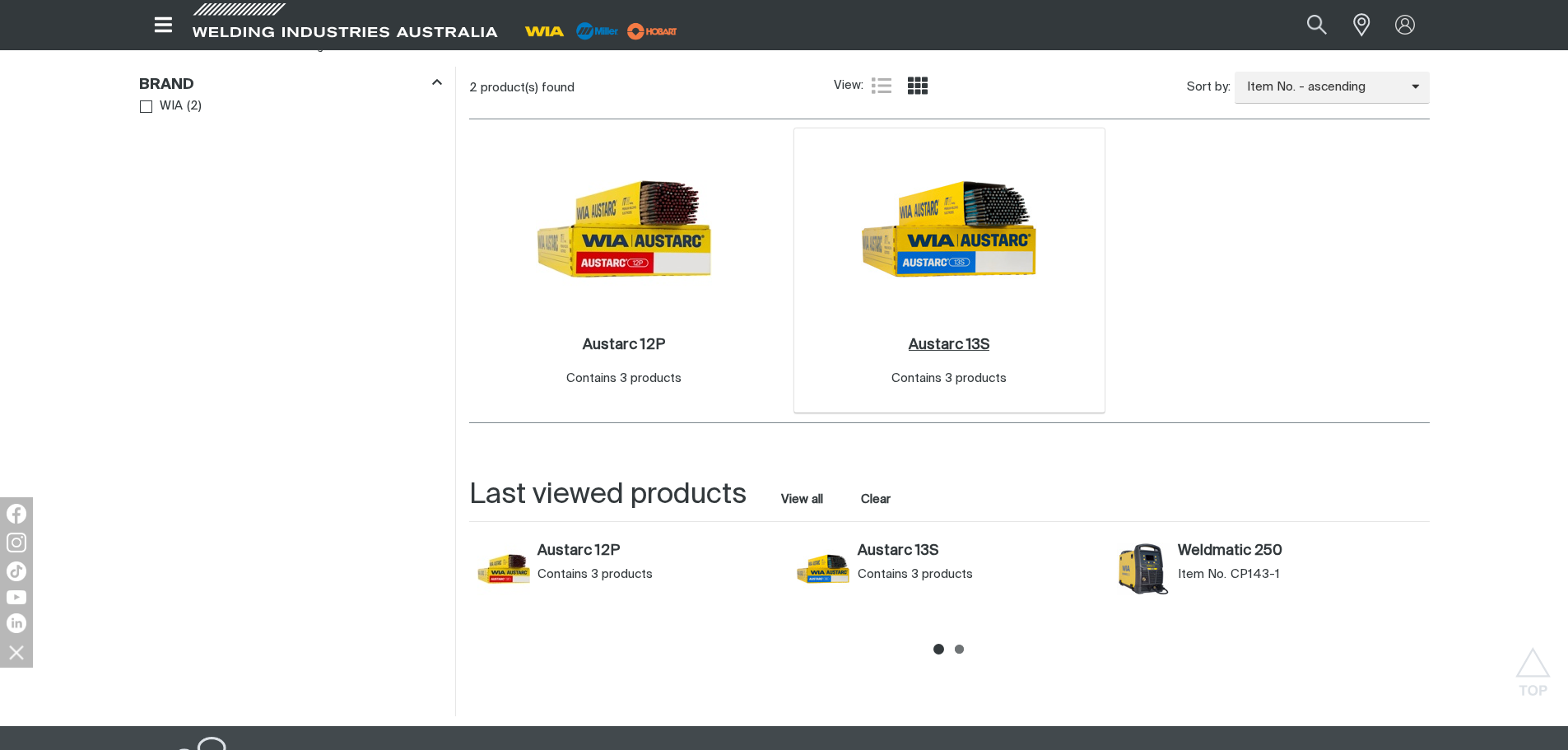
click at [942, 343] on h2 "Austarc 13S ." at bounding box center [949, 345] width 81 height 15
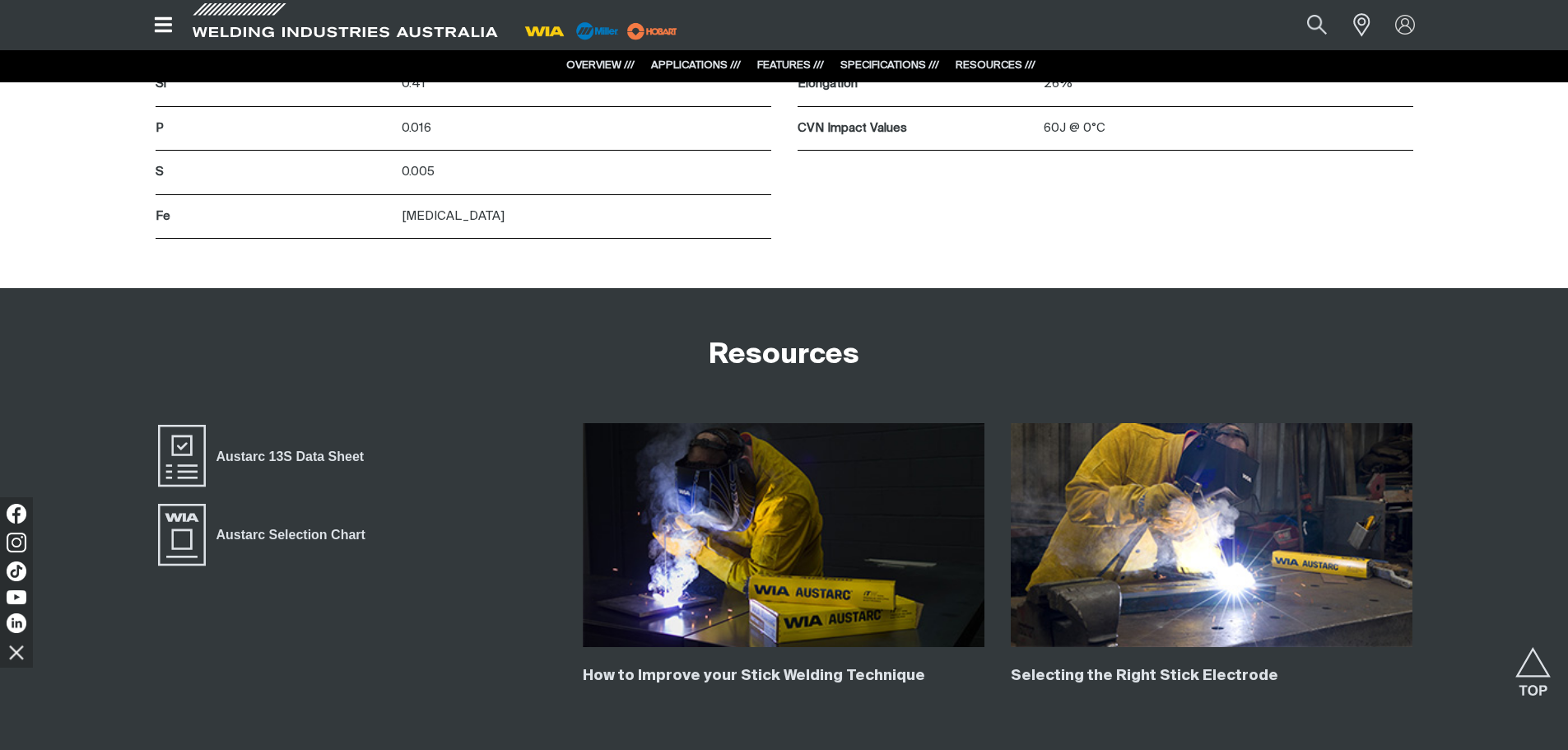
scroll to position [2882, 0]
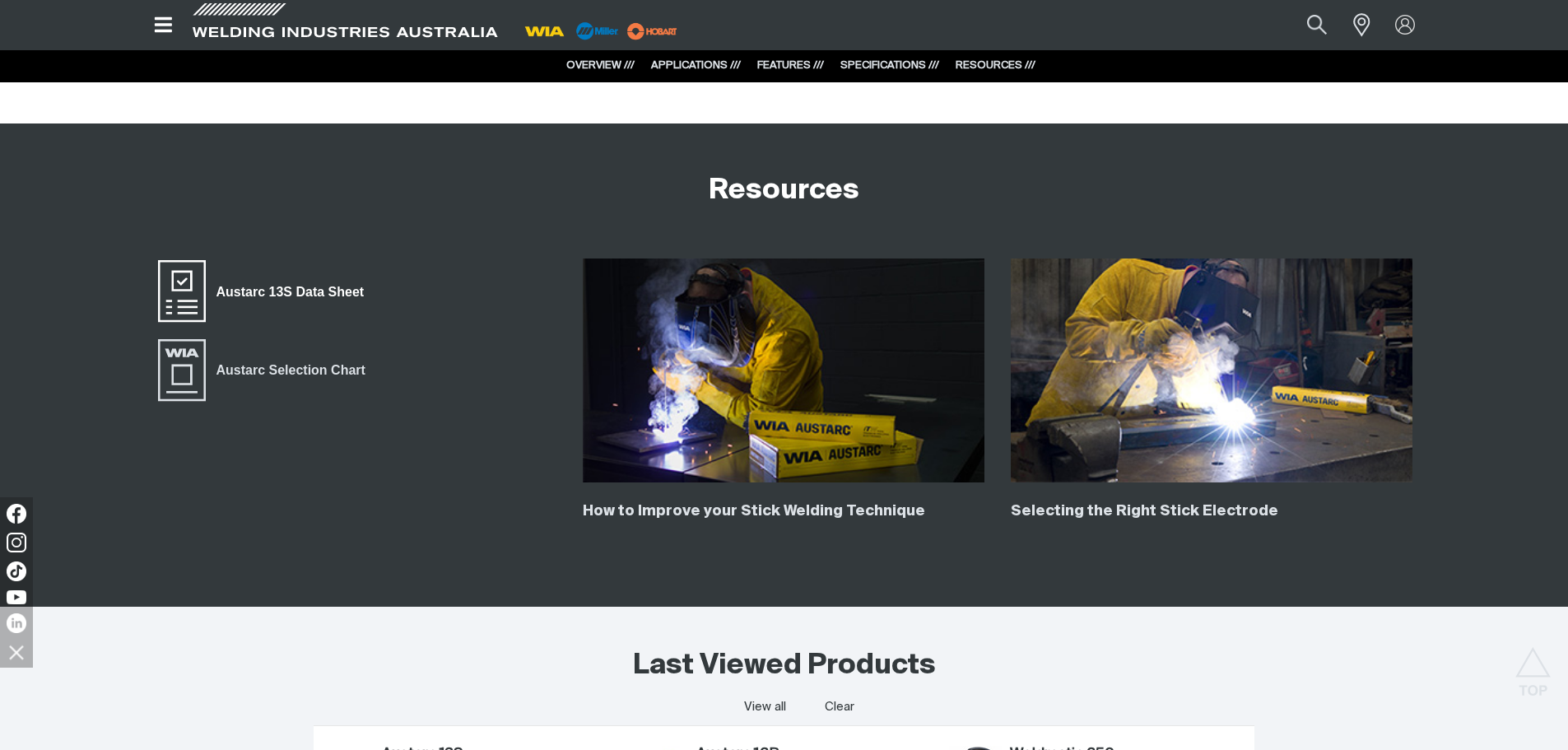
click at [343, 293] on span "Austarc 13S Data Sheet" at bounding box center [290, 292] width 169 height 22
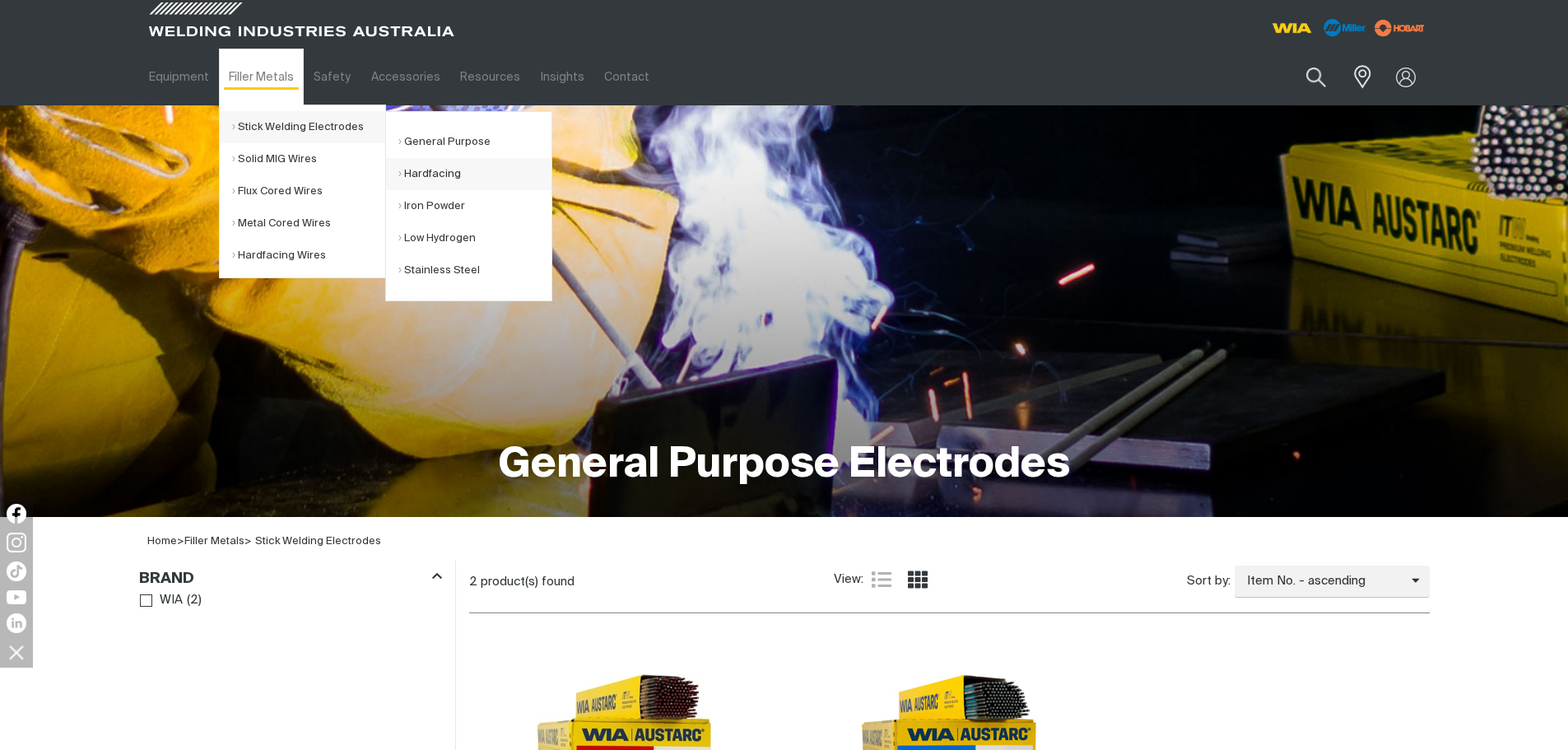
click at [444, 171] on link "Hardfacing" at bounding box center [475, 174] width 153 height 32
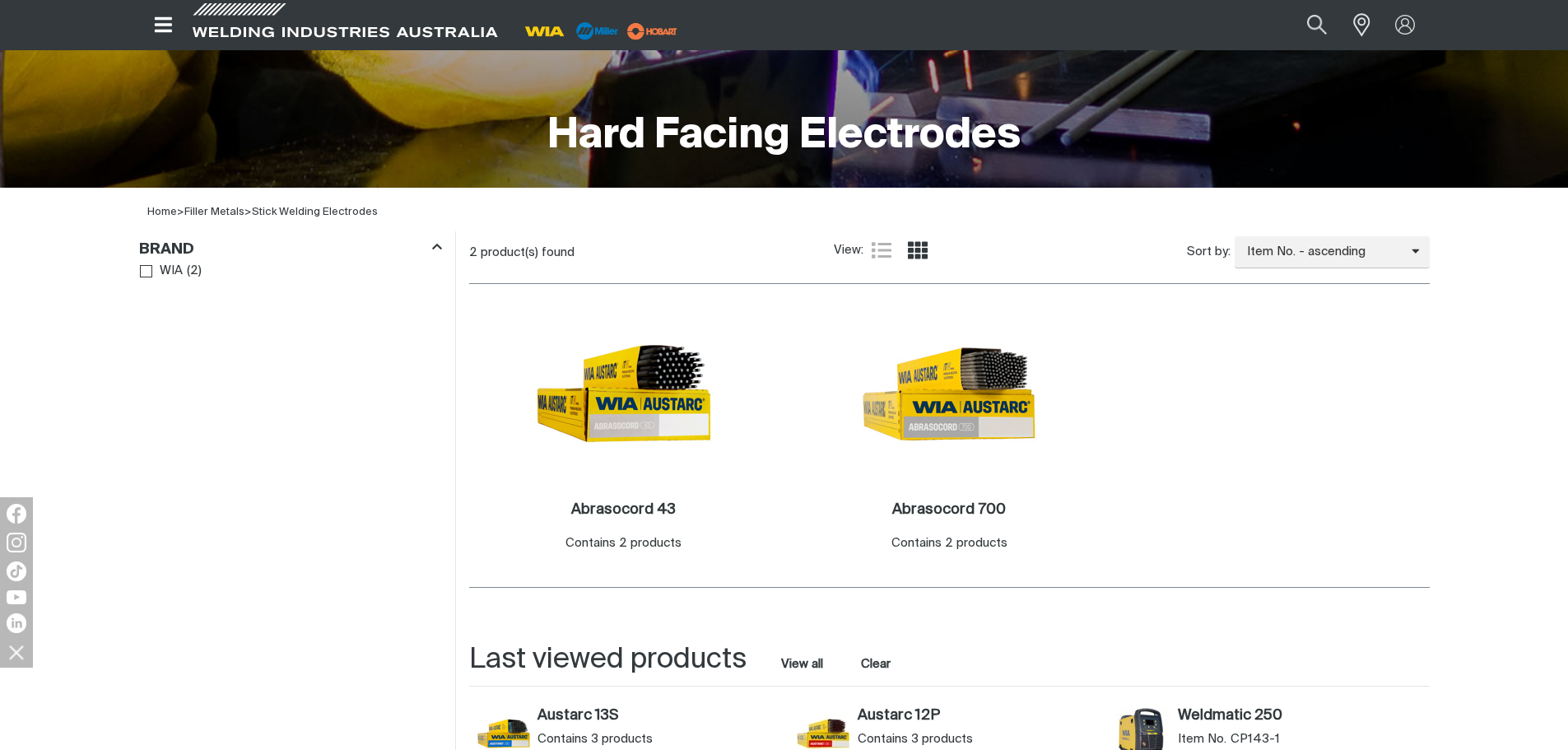
scroll to position [576, 0]
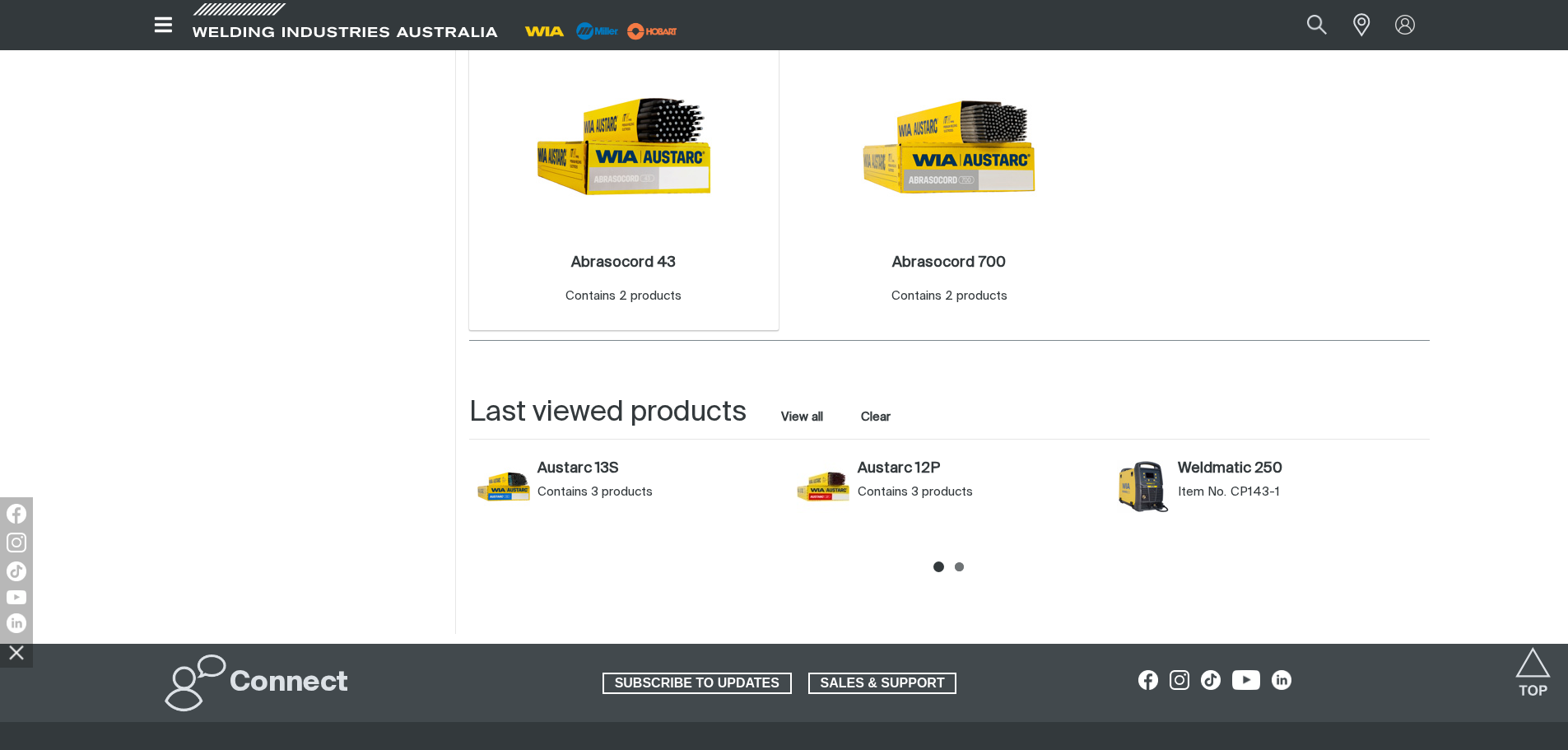
click at [652, 135] on img at bounding box center [624, 146] width 176 height 176
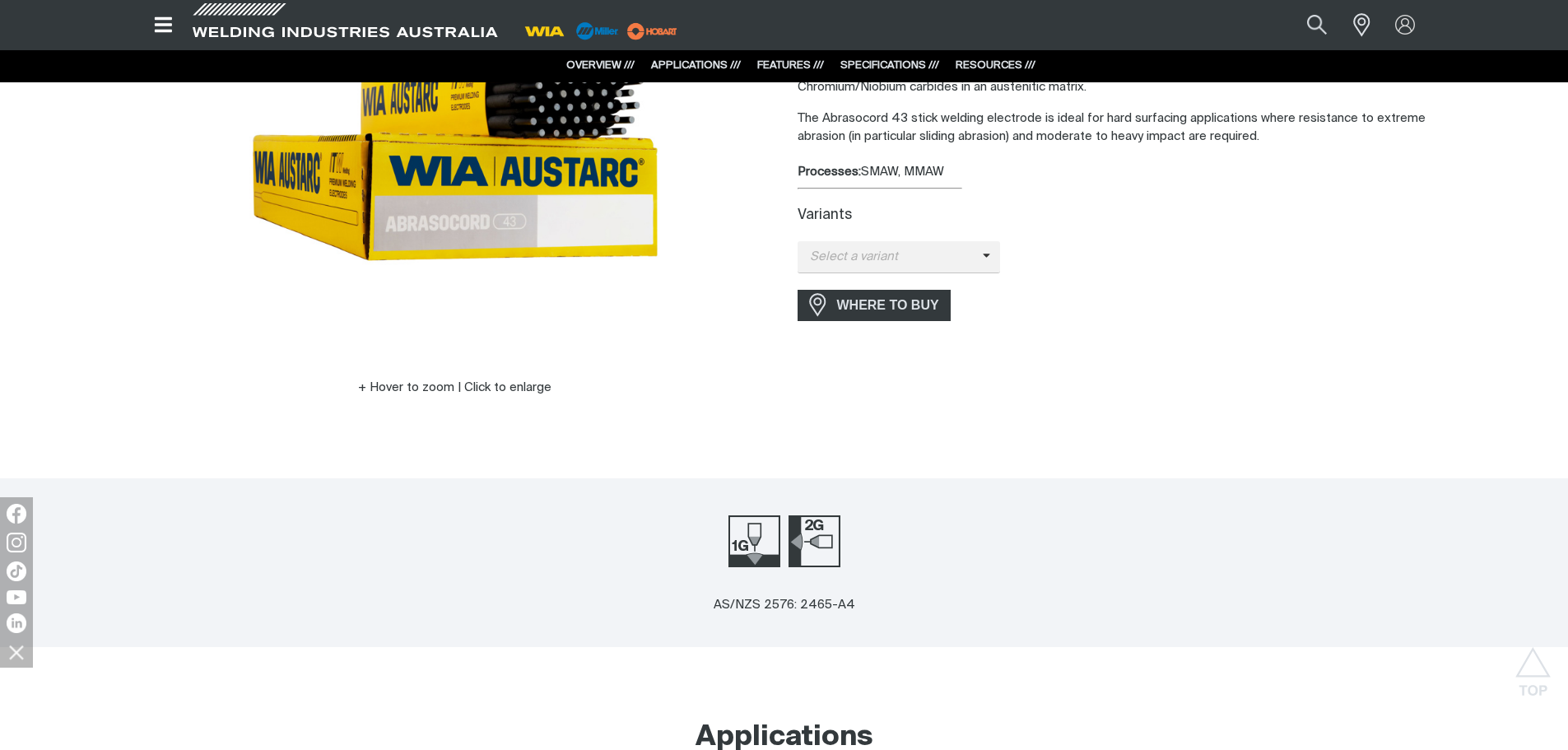
scroll to position [164, 0]
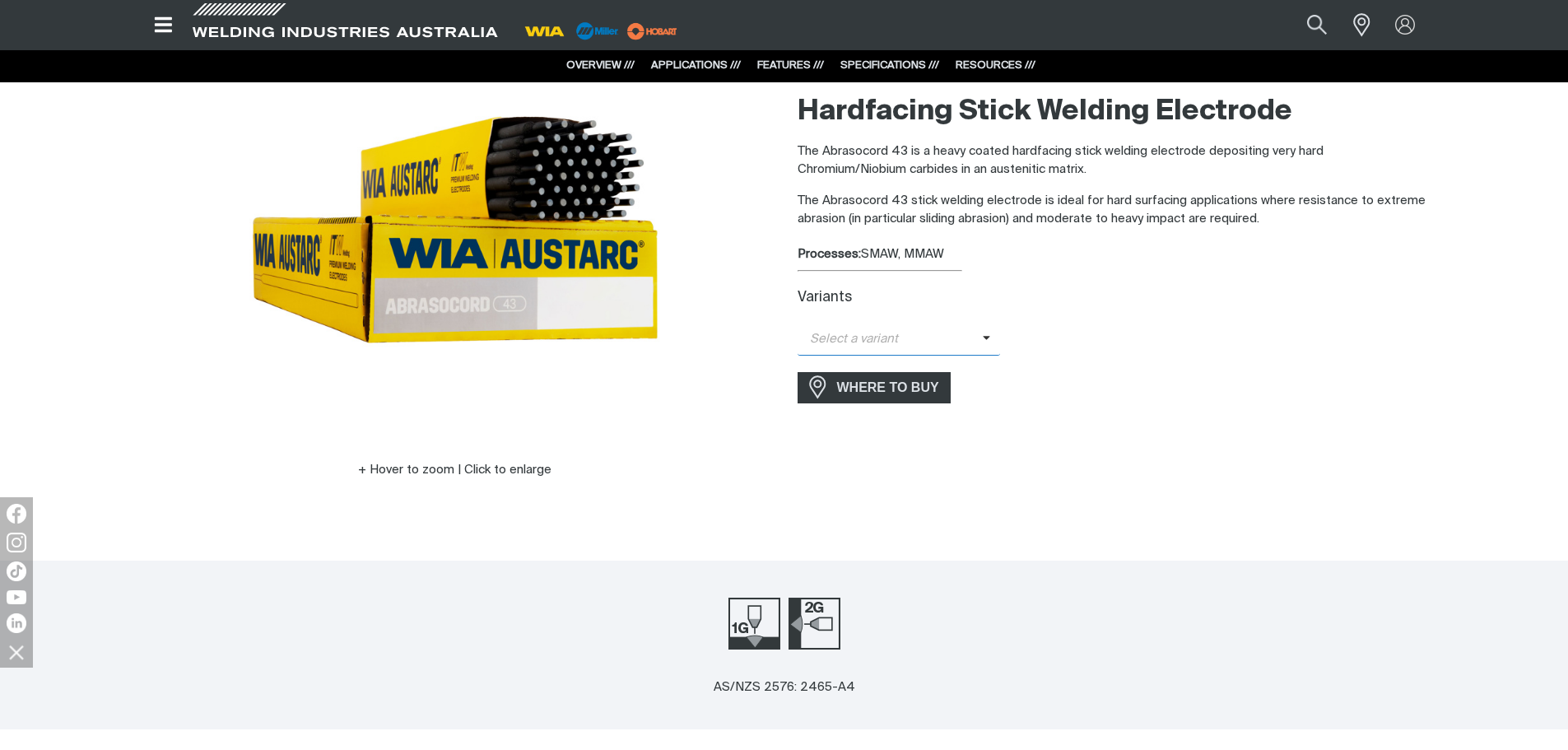
click at [983, 335] on icon at bounding box center [986, 338] width 8 height 12
click at [926, 368] on span "Abrasocord 43 - 3.2mm" at bounding box center [899, 368] width 204 height 24
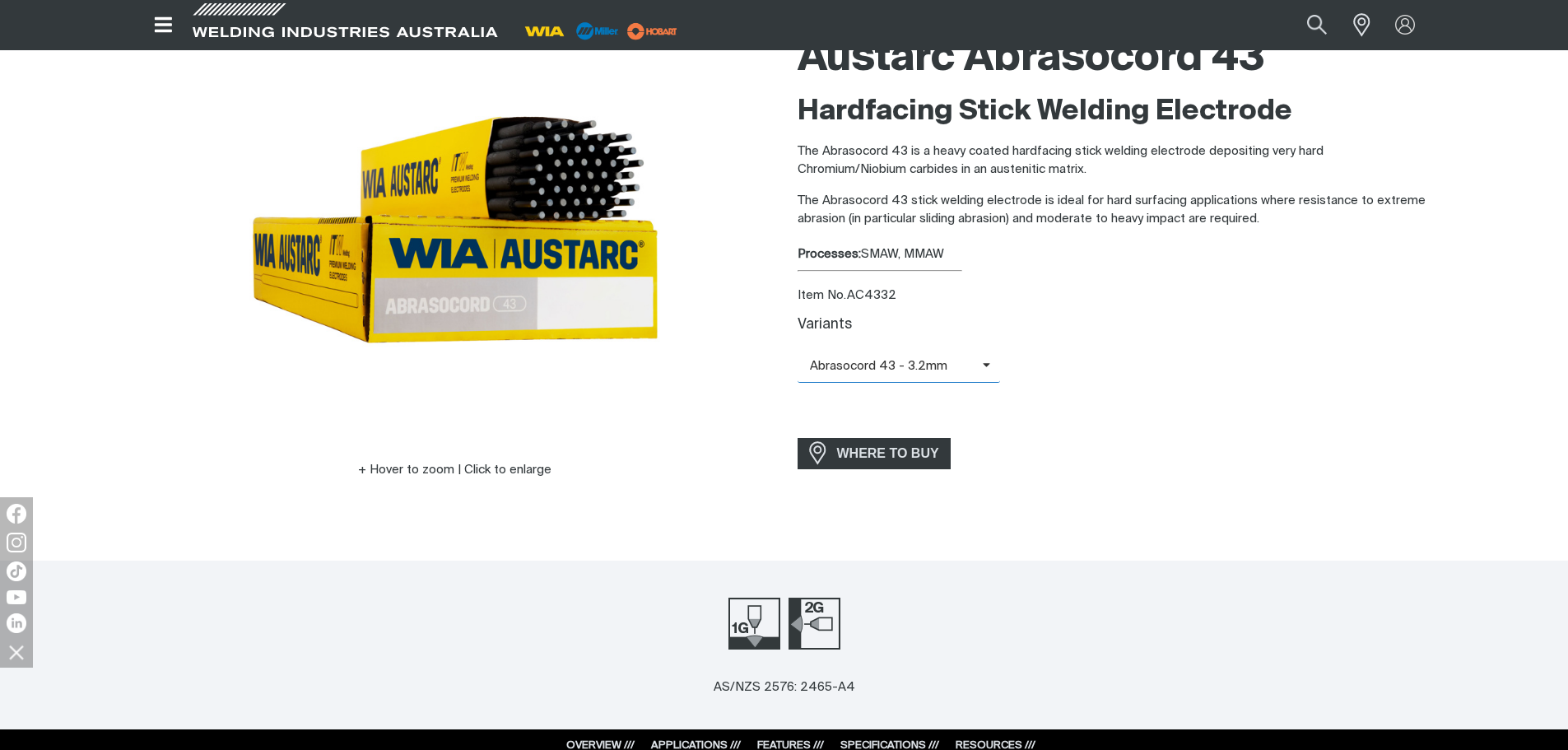
scroll to position [0, 0]
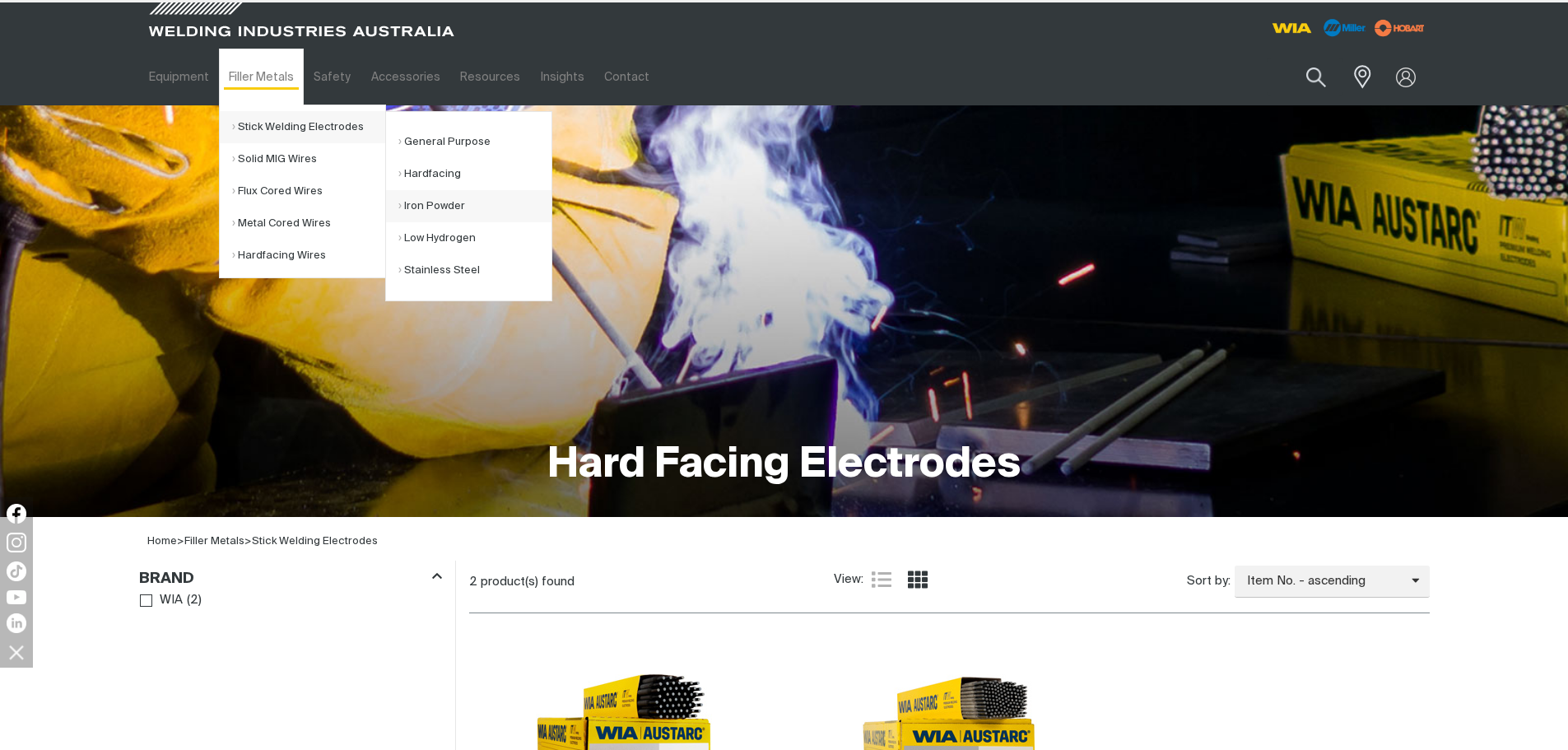
scroll to position [576, 0]
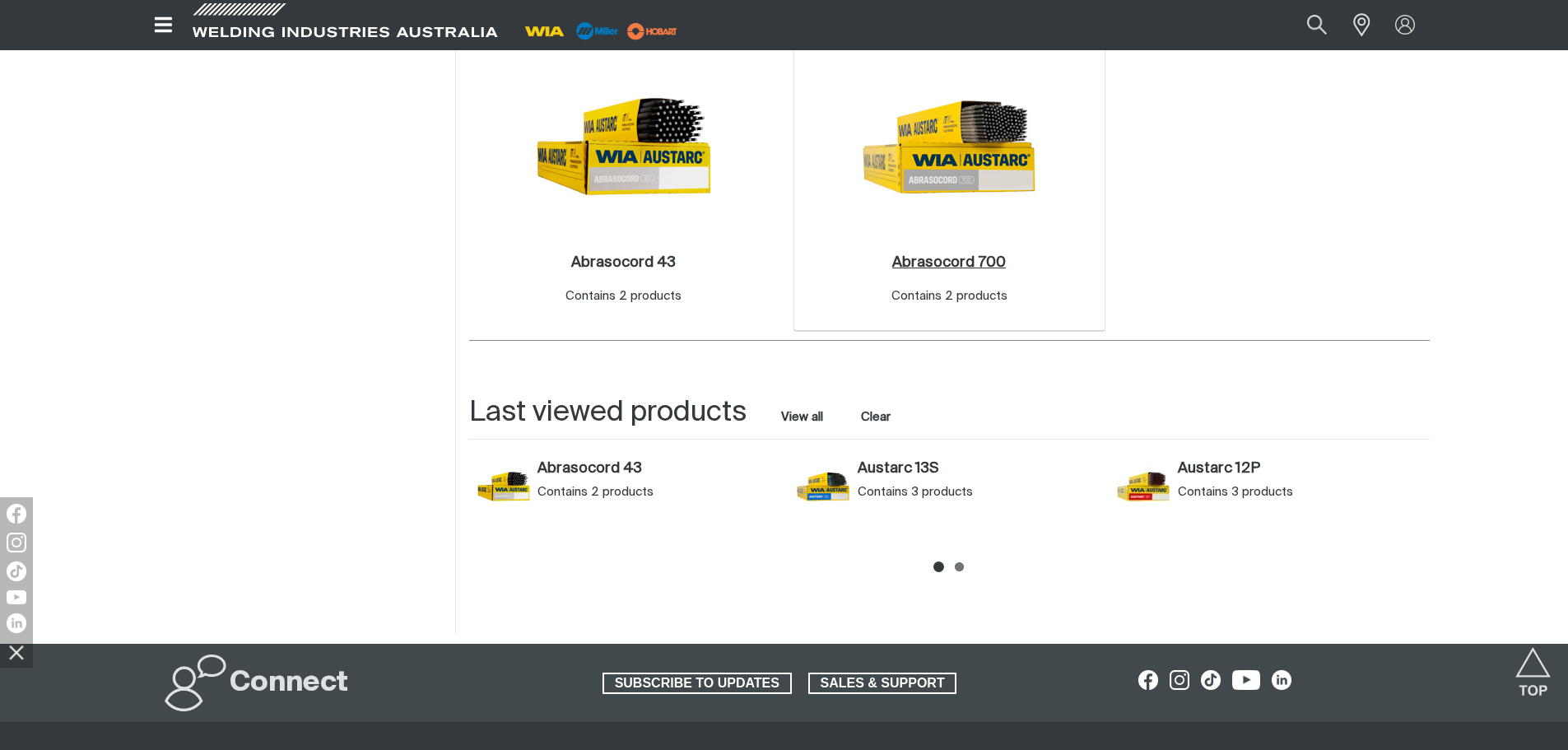
click at [933, 260] on h2 "Abrasocord 700 ." at bounding box center [949, 262] width 114 height 15
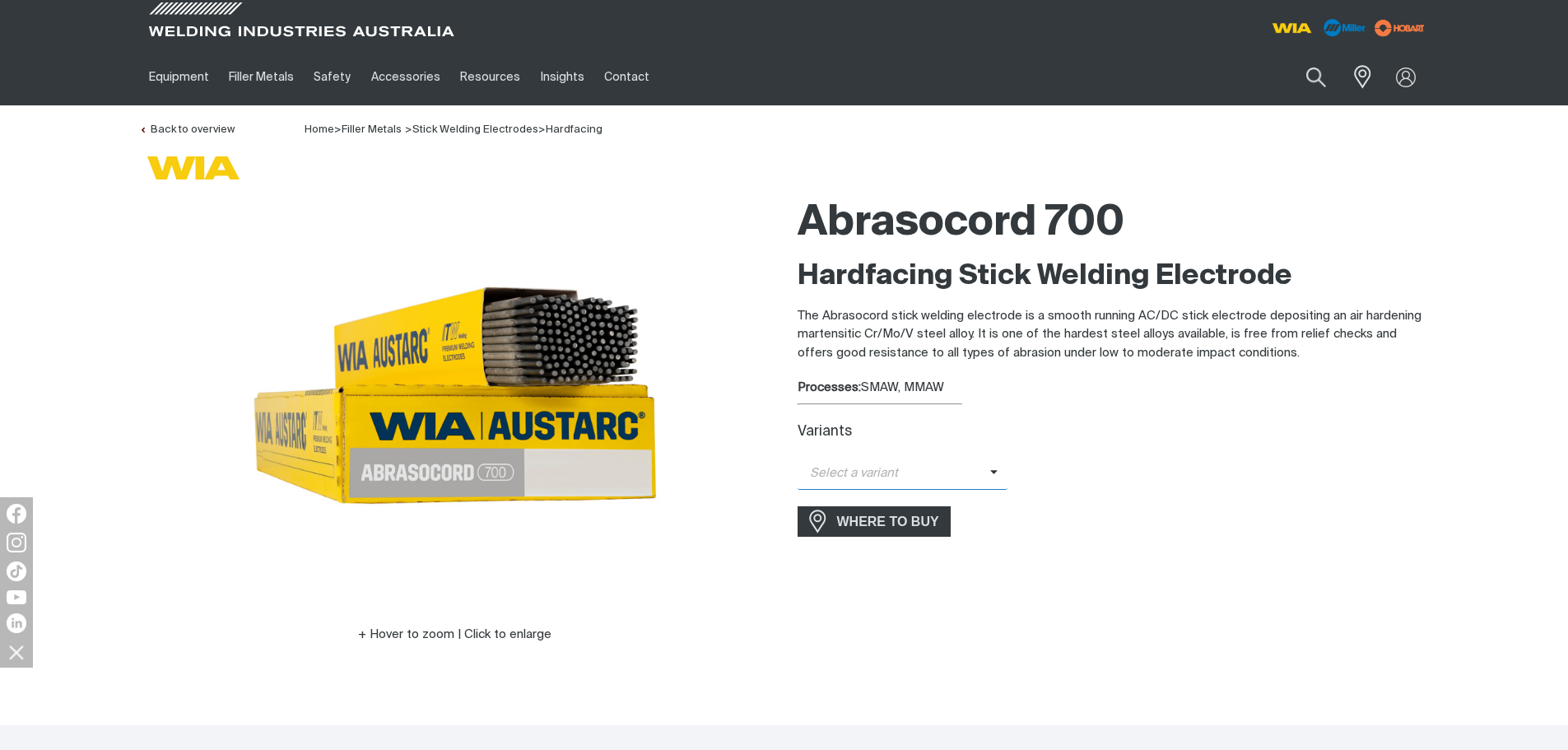
click at [990, 472] on icon at bounding box center [993, 472] width 8 height 12
click at [949, 498] on span "Abrasocord 700 - 3.2mm" at bounding box center [903, 502] width 210 height 24
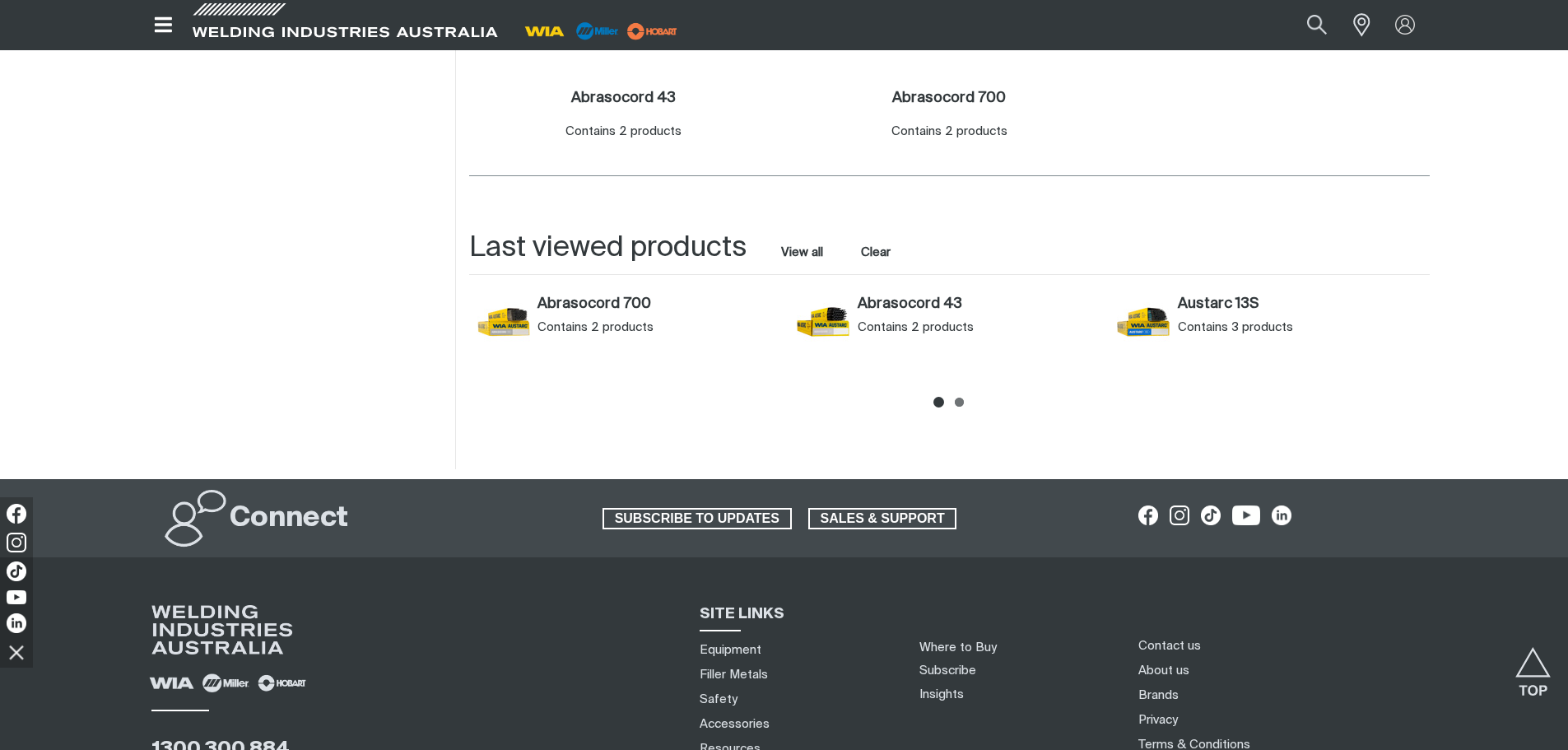
scroll to position [494, 0]
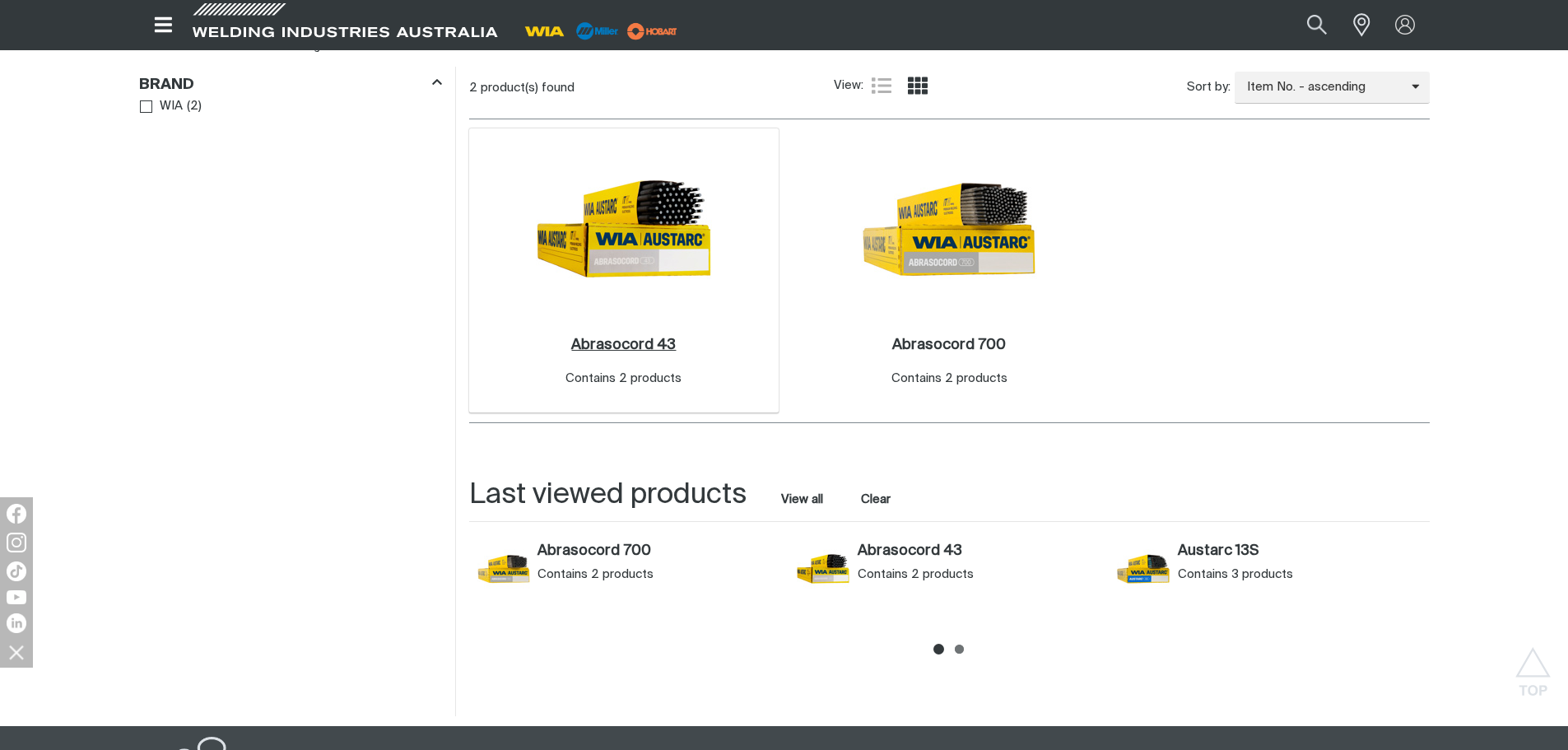
click at [647, 344] on h2 "Abrasocord 43 ." at bounding box center [624, 345] width 104 height 15
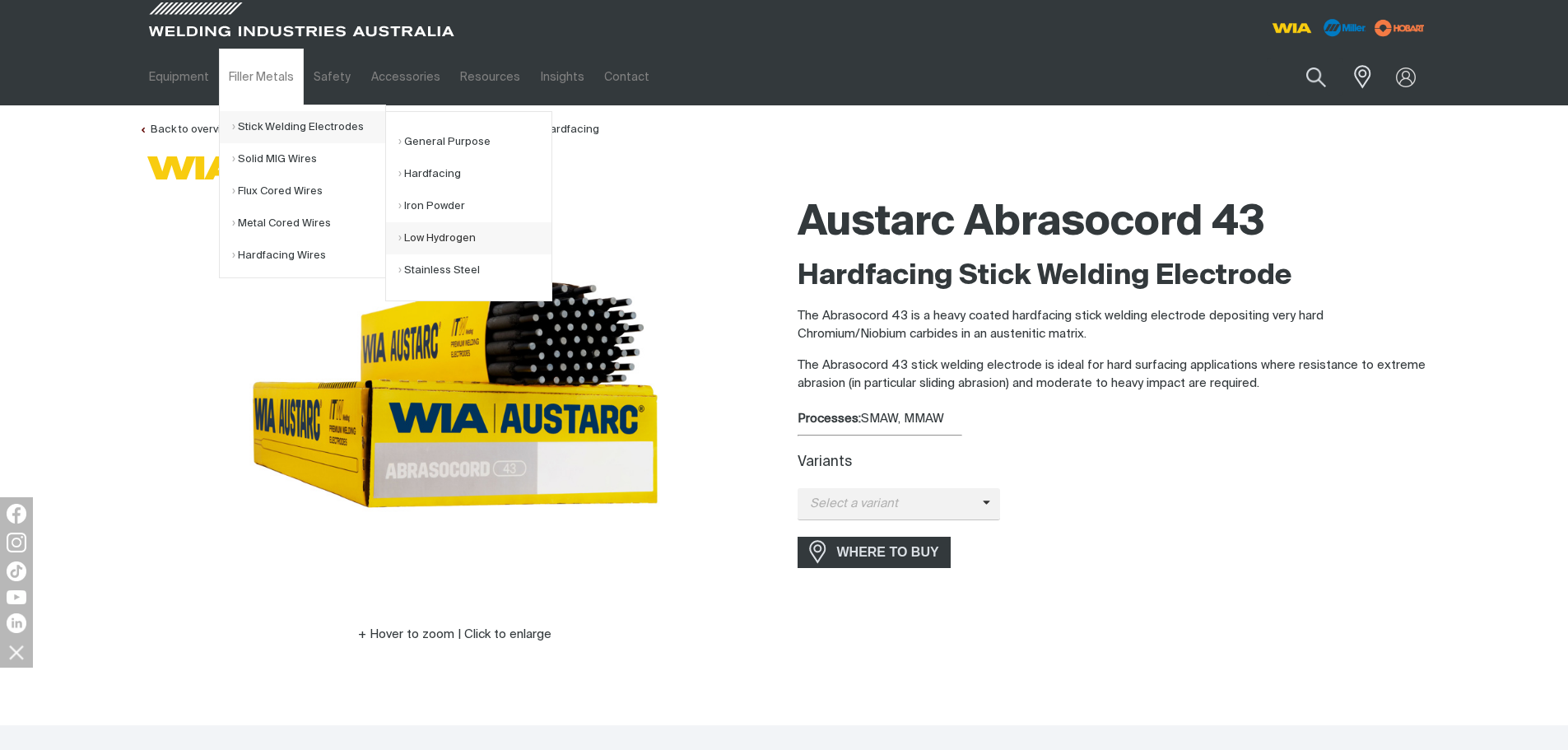
click at [452, 238] on link "Low Hydrogen" at bounding box center [475, 238] width 153 height 32
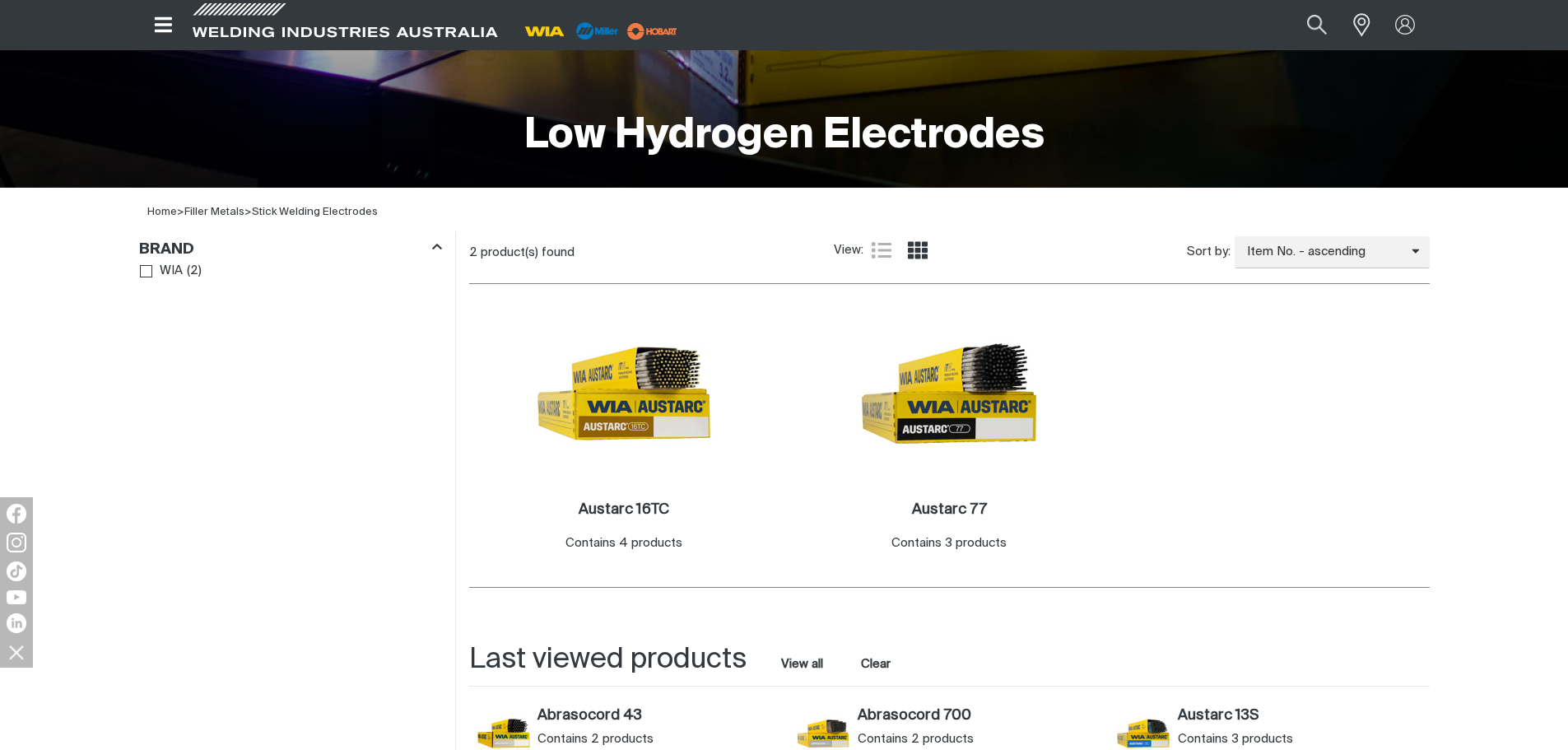
scroll to position [576, 0]
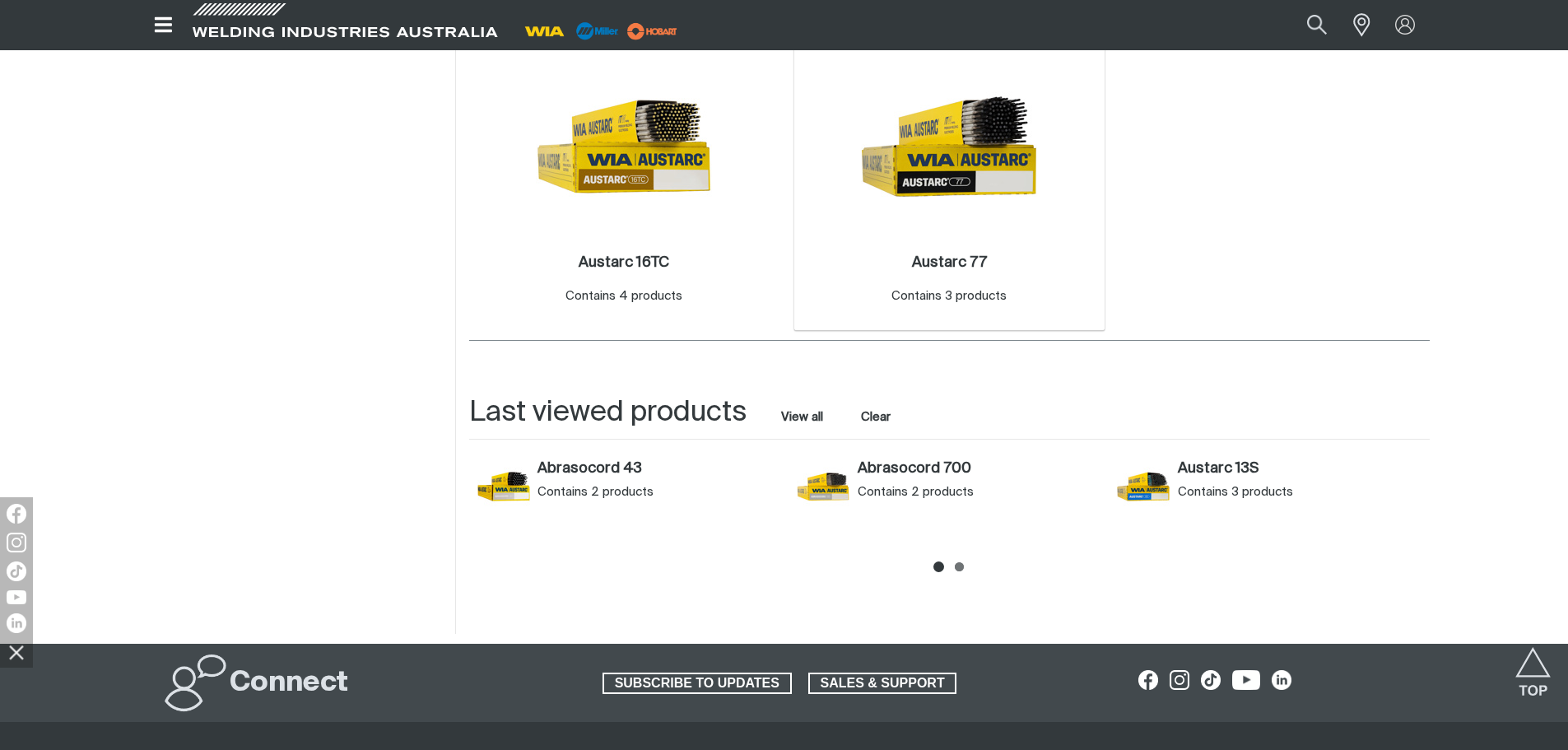
click at [957, 164] on img at bounding box center [949, 146] width 176 height 176
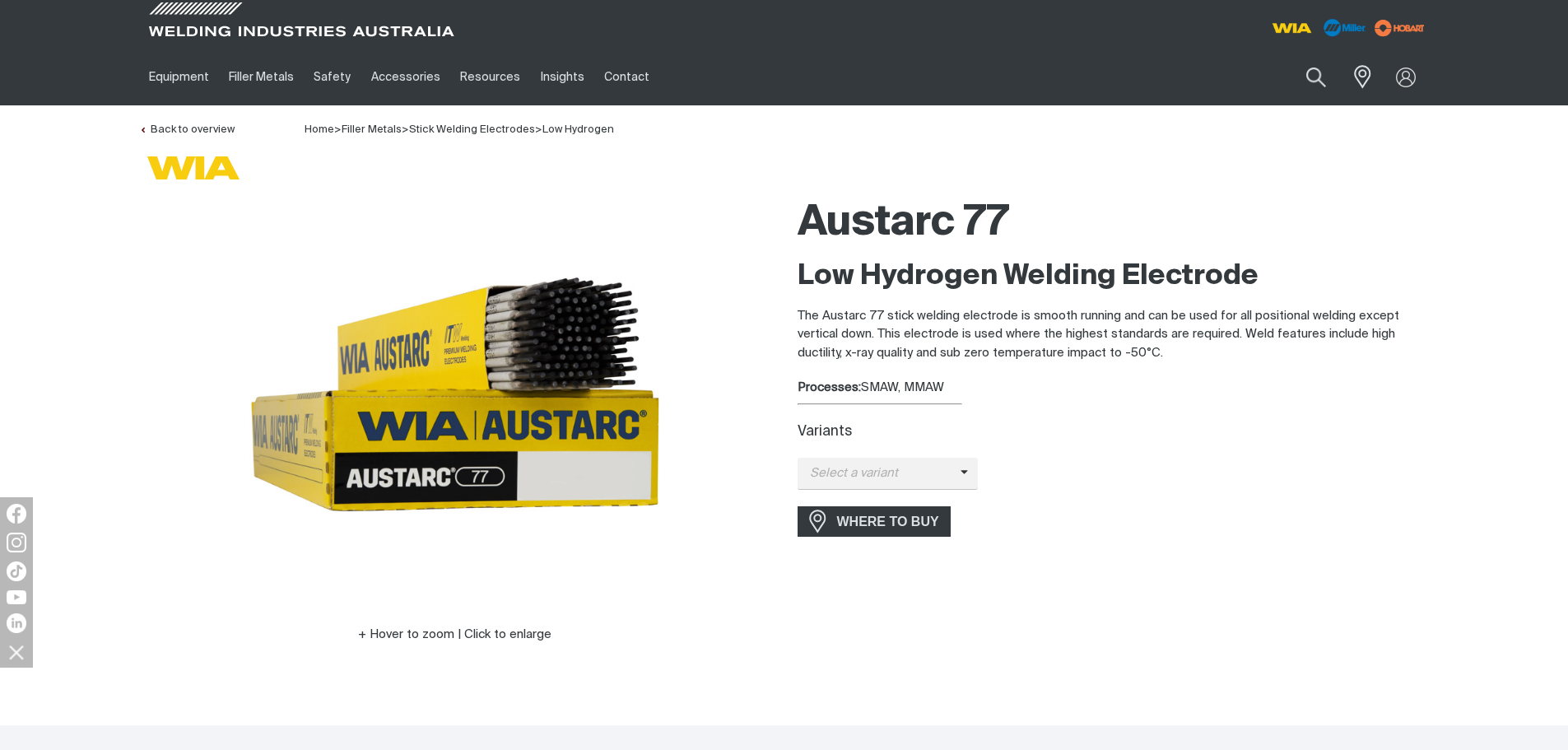
scroll to position [247, 0]
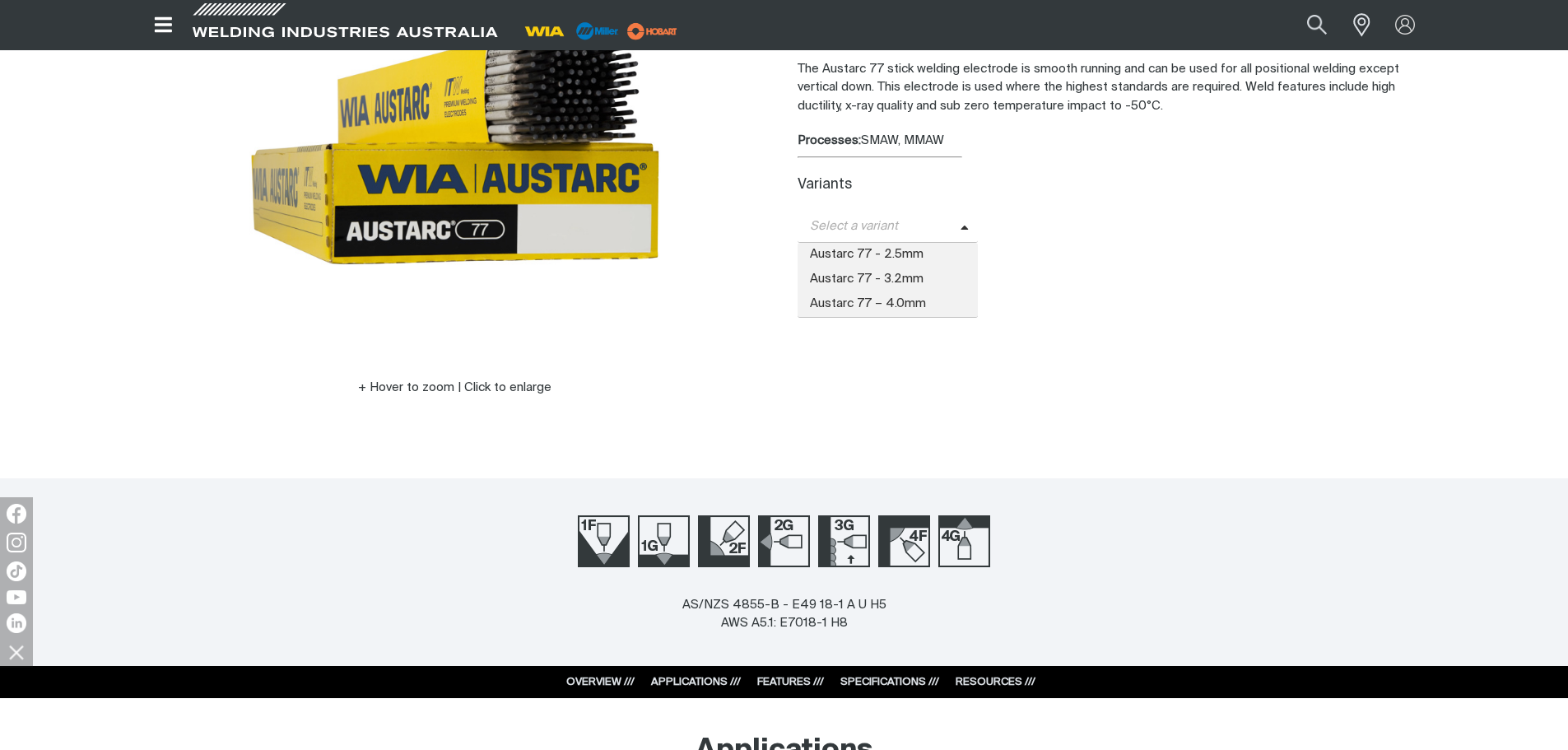
click at [963, 226] on icon at bounding box center [964, 228] width 8 height 12
click at [1110, 287] on div "WHERE TO BUY" at bounding box center [1113, 274] width 632 height 30
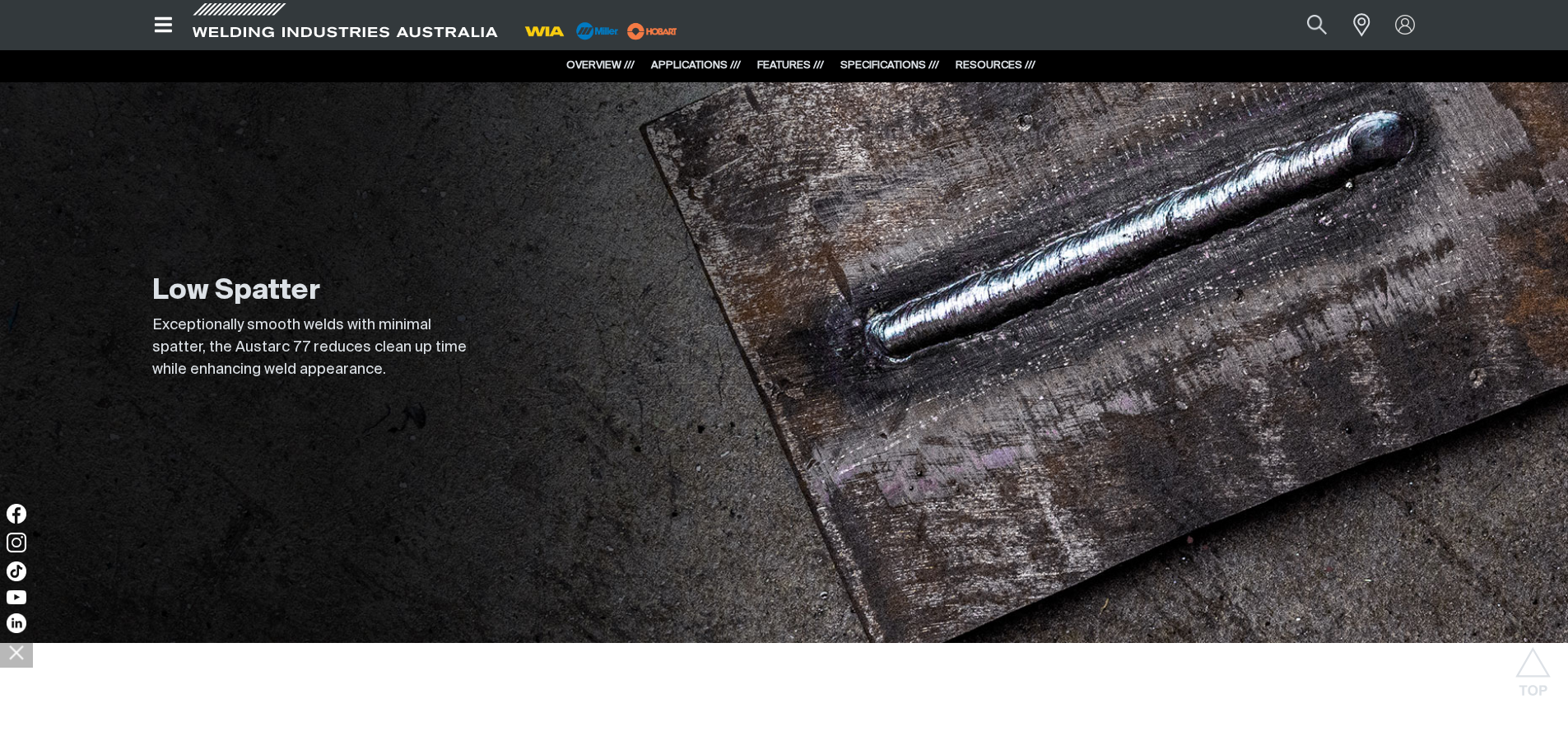
scroll to position [823, 0]
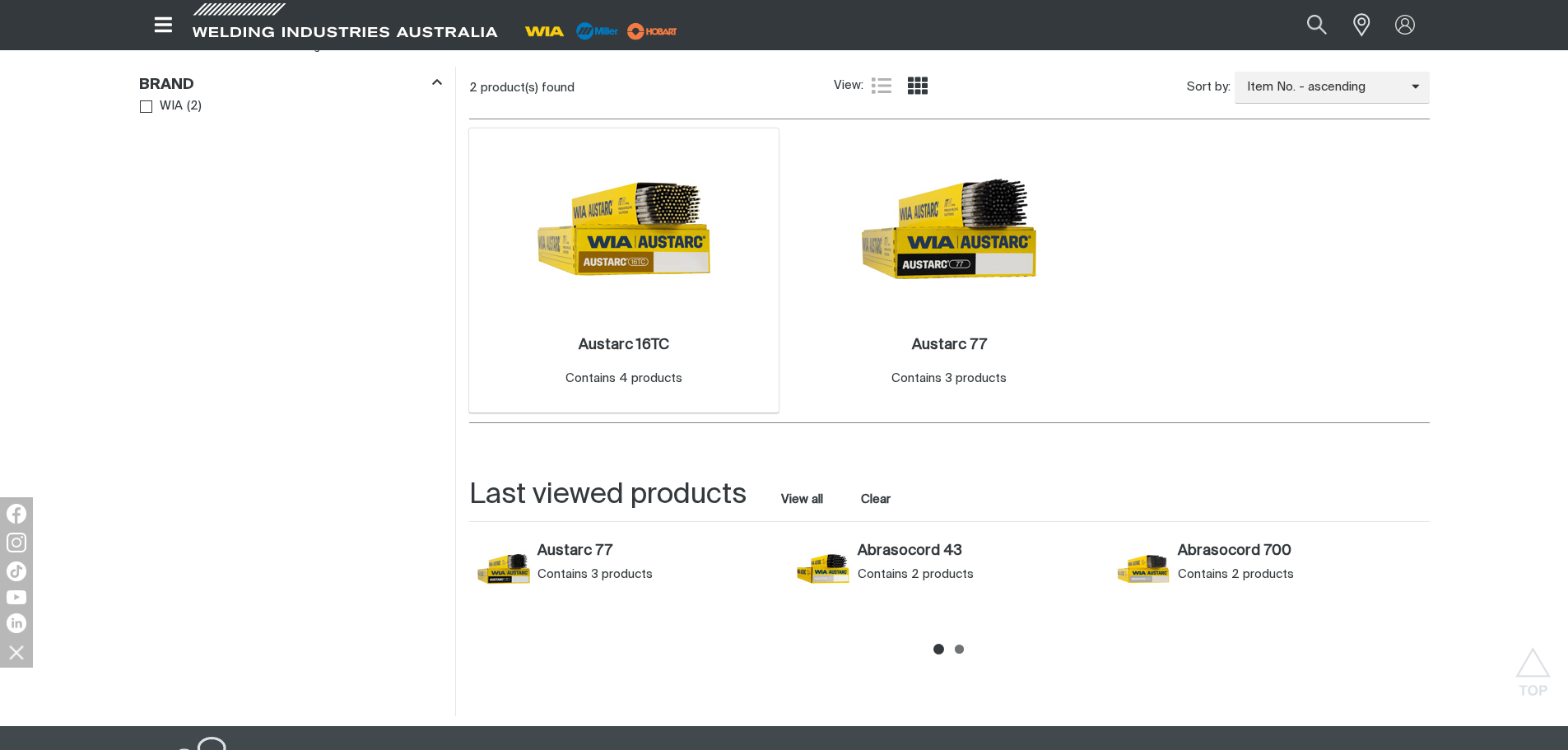
scroll to position [329, 0]
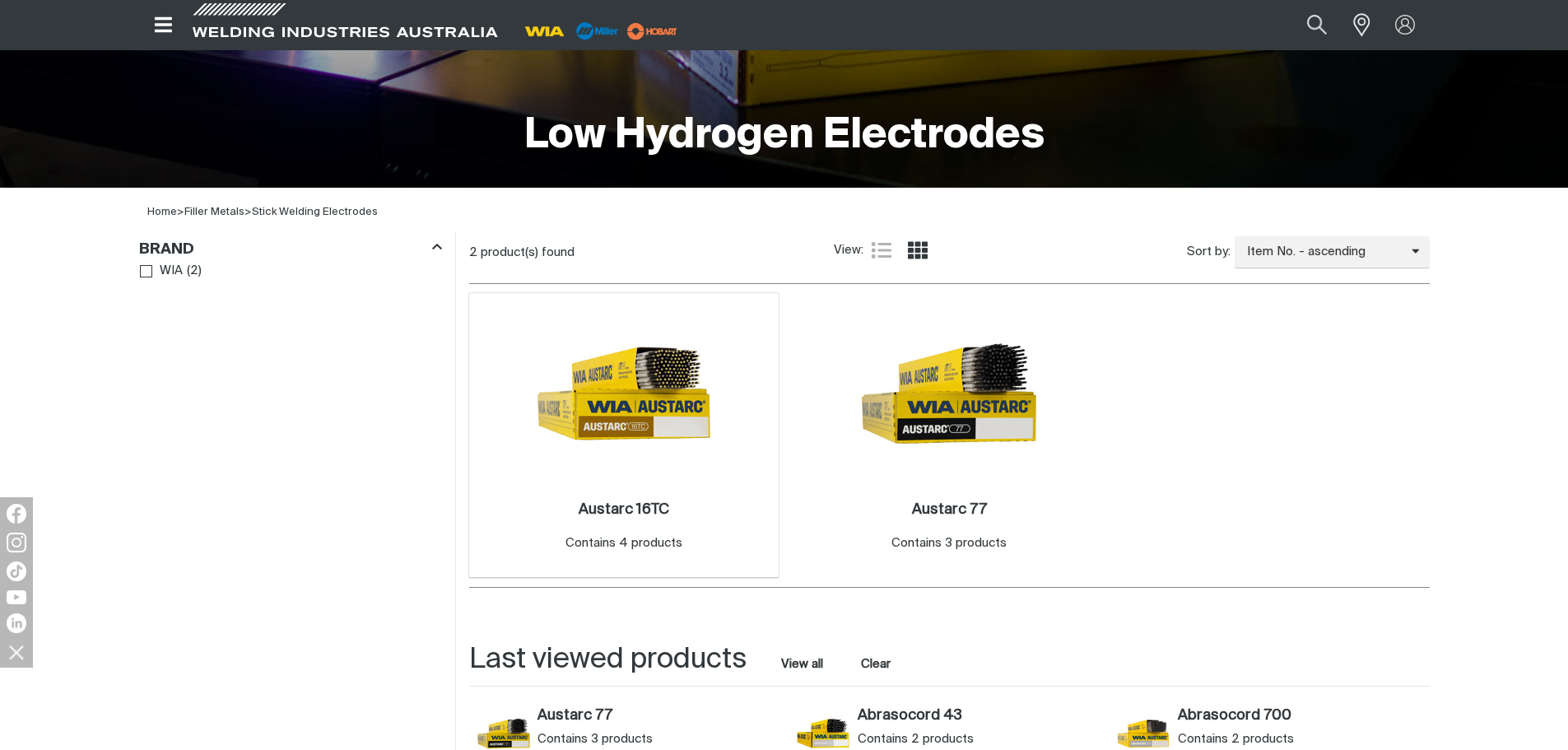
click at [676, 379] on img at bounding box center [624, 393] width 176 height 176
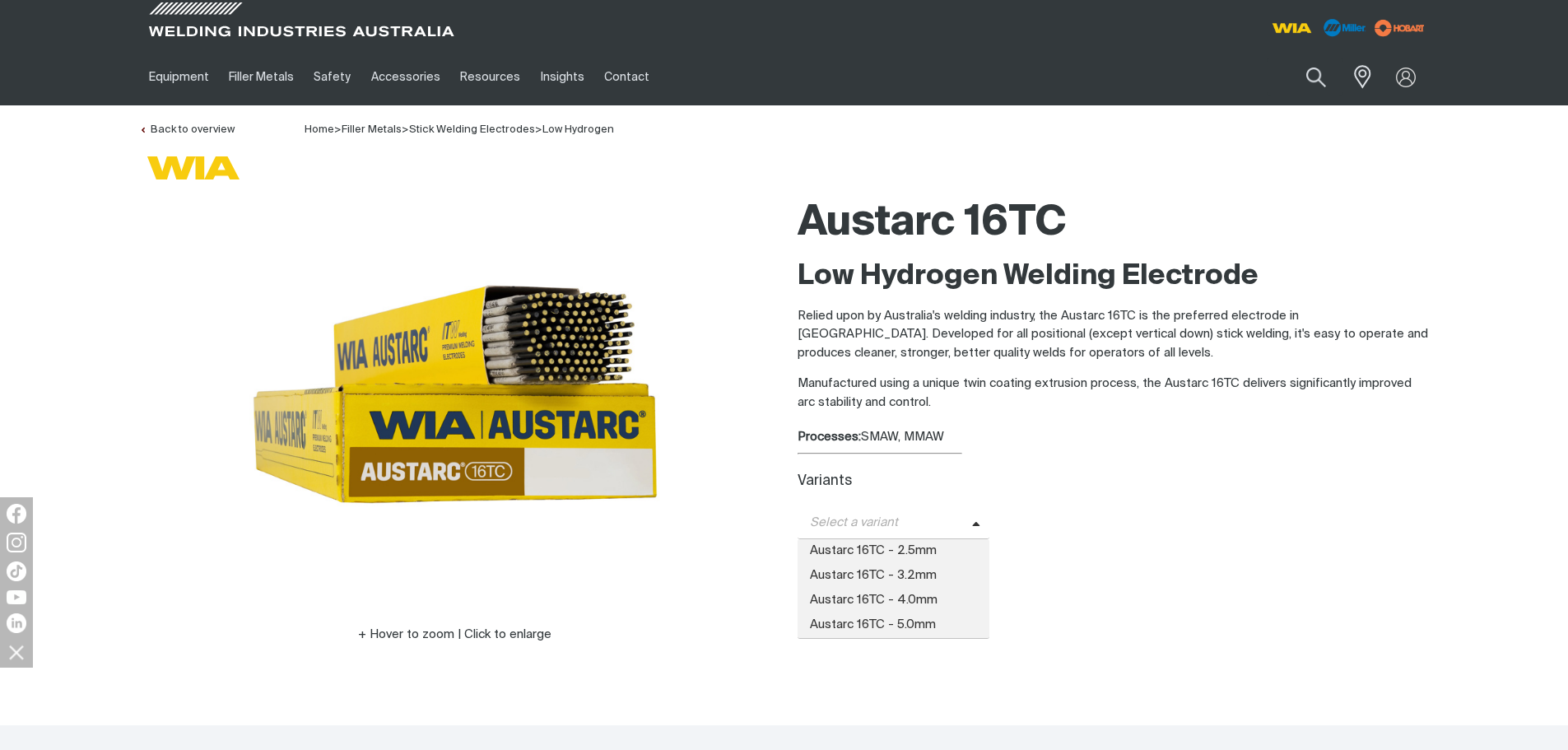
click at [971, 521] on icon at bounding box center [975, 525] width 8 height 12
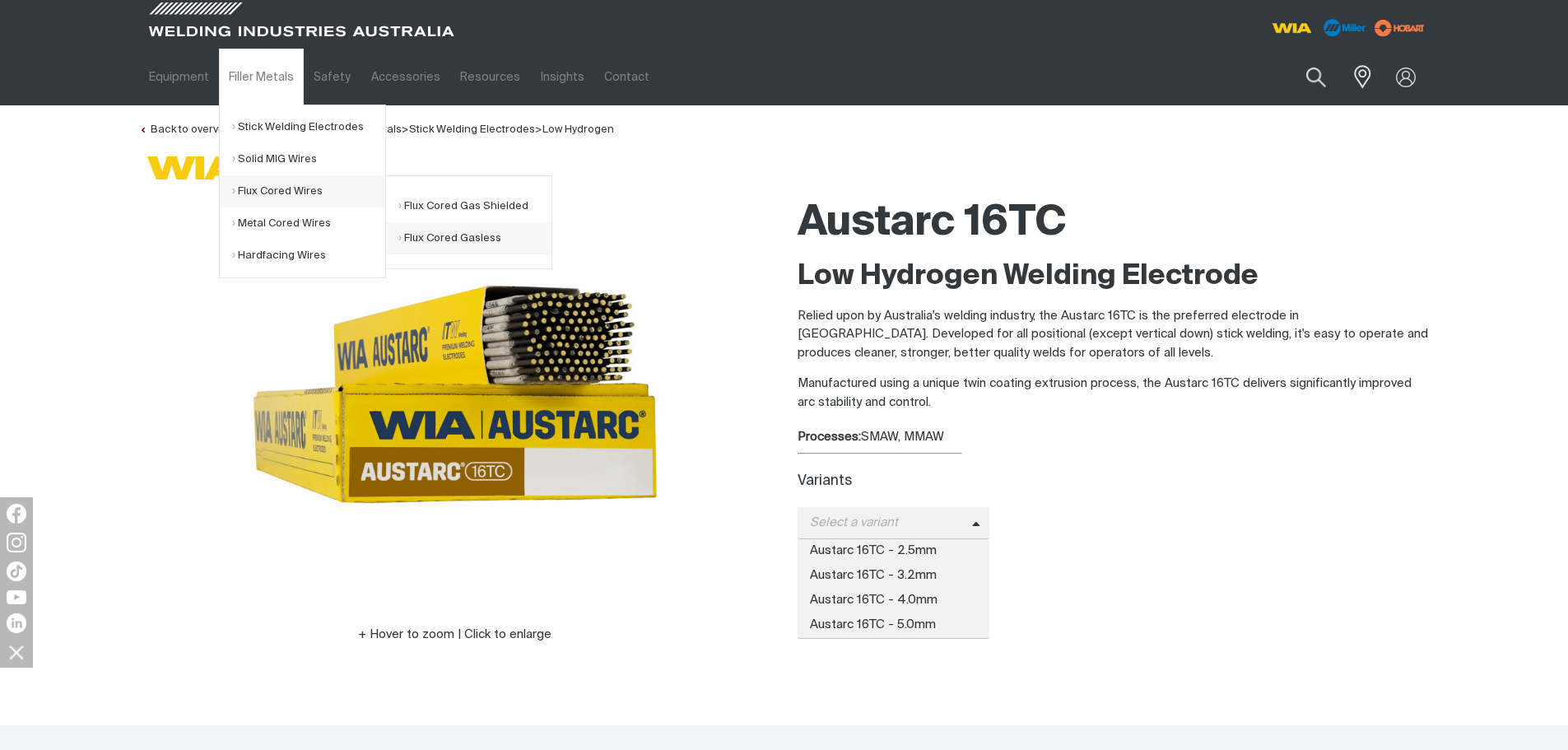
click at [466, 240] on link "Flux Cored Gasless" at bounding box center [475, 238] width 153 height 32
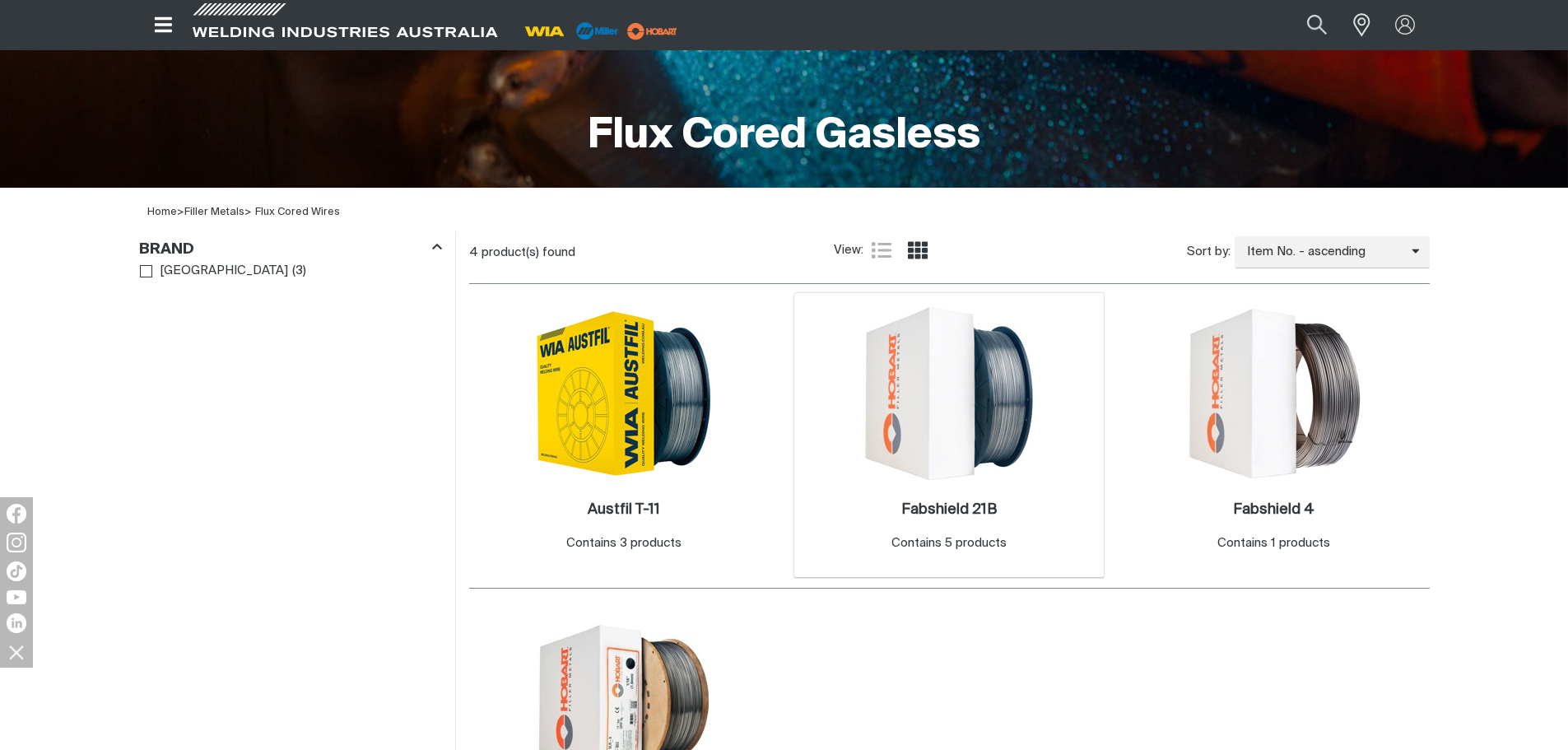
scroll to position [494, 0]
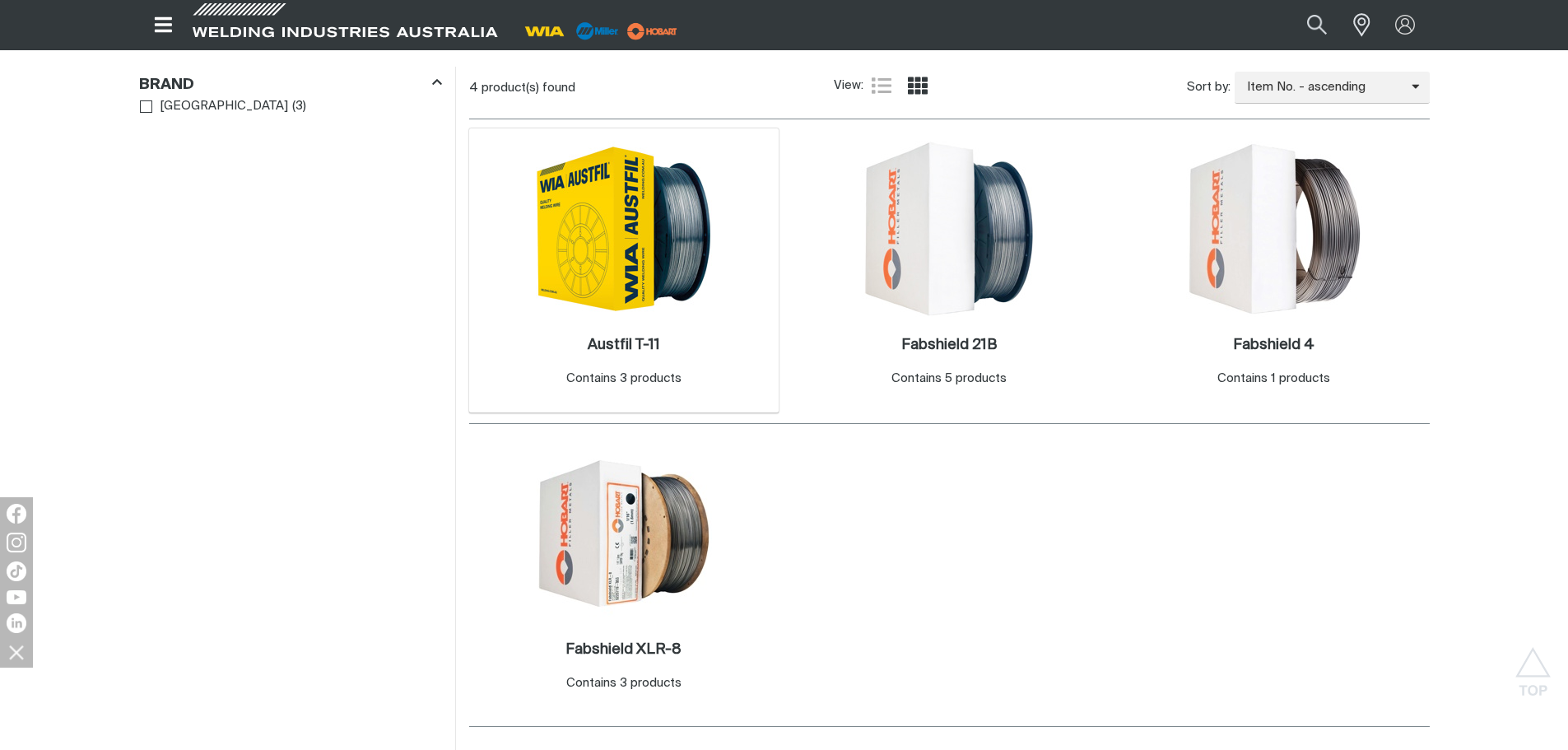
click at [640, 279] on img at bounding box center [624, 229] width 176 height 176
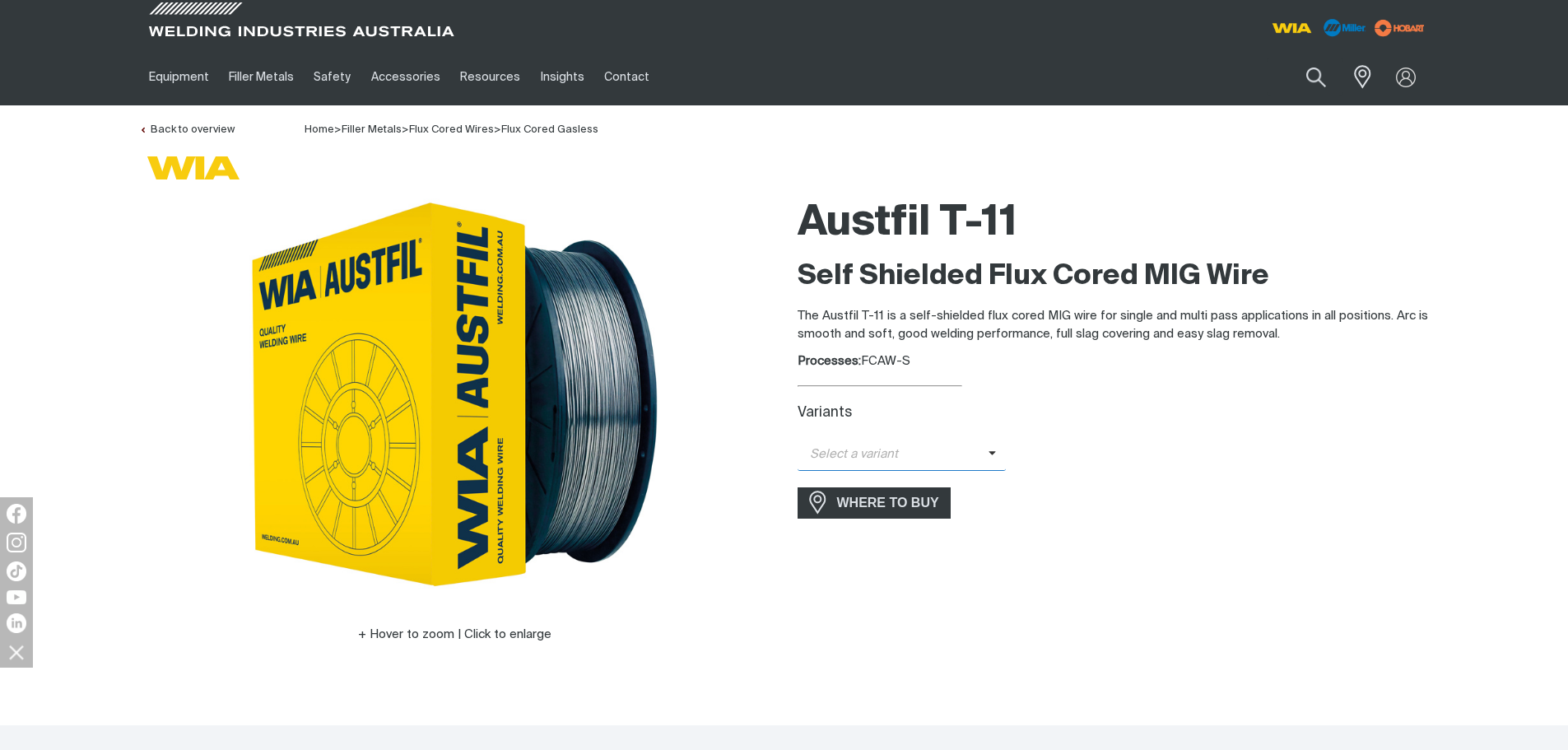
click at [988, 455] on icon at bounding box center [991, 453] width 8 height 4
click at [940, 479] on span "Austfil T-11 - 0.8mm (5kg)" at bounding box center [902, 483] width 209 height 24
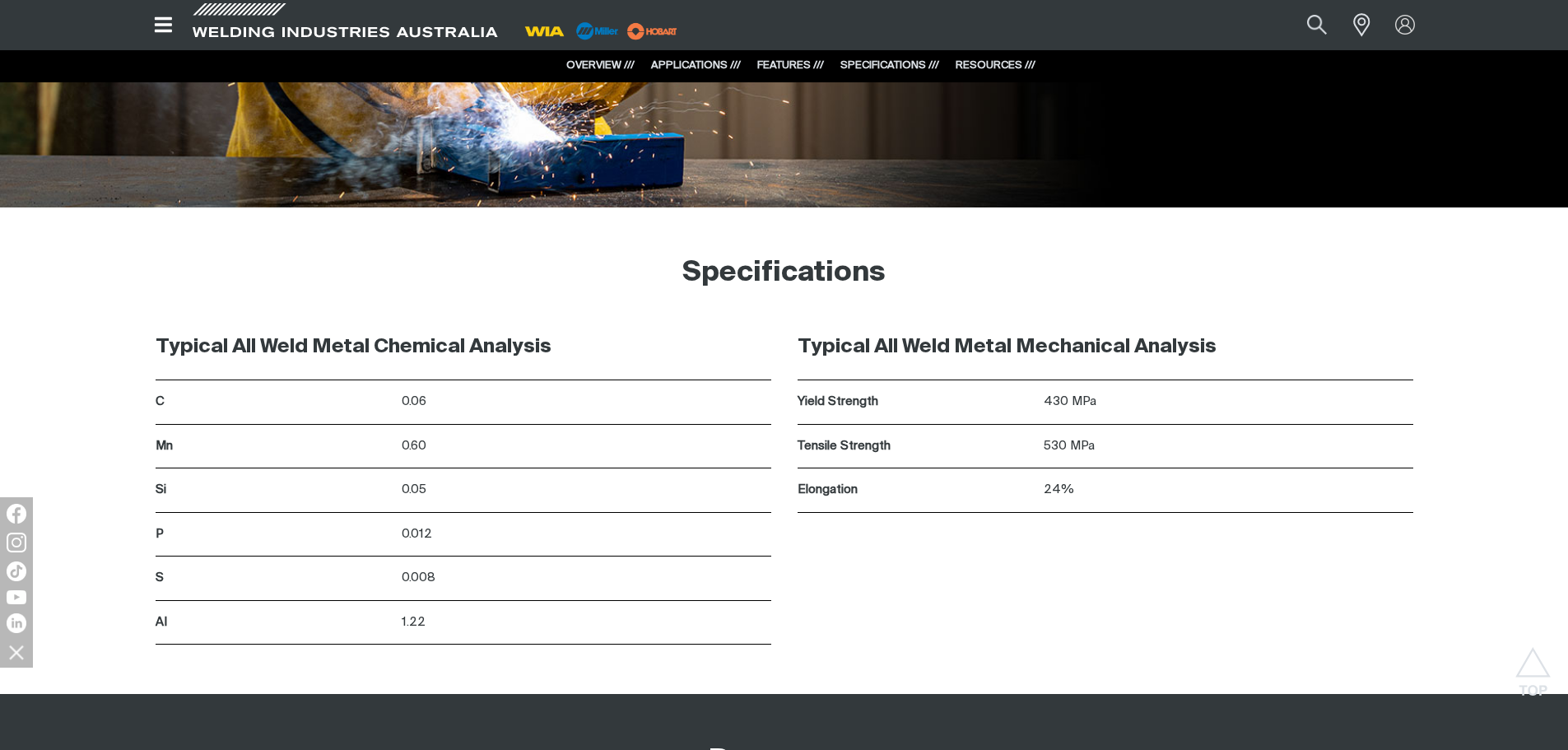
scroll to position [1885, 0]
